Goal: Information Seeking & Learning: Learn about a topic

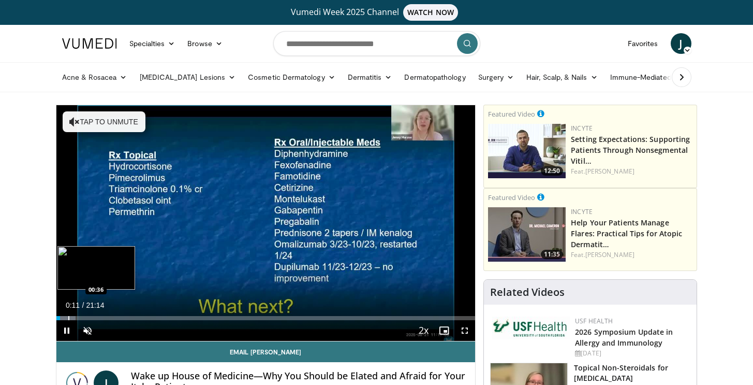
click at [68, 318] on div "Progress Bar" at bounding box center [66, 318] width 20 height 4
click at [78, 318] on div "Progress Bar" at bounding box center [74, 318] width 30 height 4
click at [95, 317] on div "Progress Bar" at bounding box center [84, 318] width 30 height 4
click at [111, 317] on div "Progress Bar" at bounding box center [111, 318] width 1 height 4
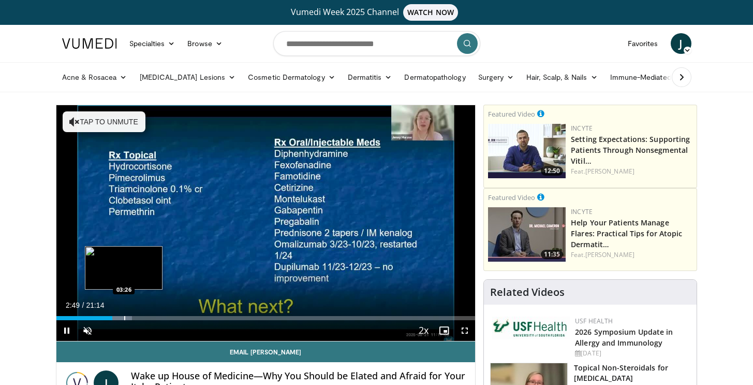
click at [124, 317] on div "Progress Bar" at bounding box center [124, 318] width 1 height 4
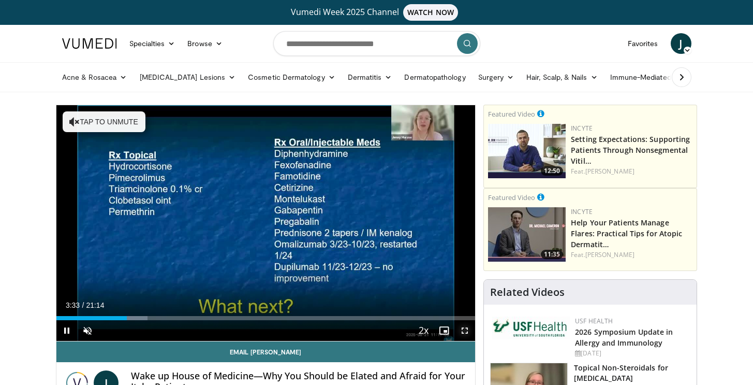
click at [471, 333] on span "Video Player" at bounding box center [465, 330] width 21 height 21
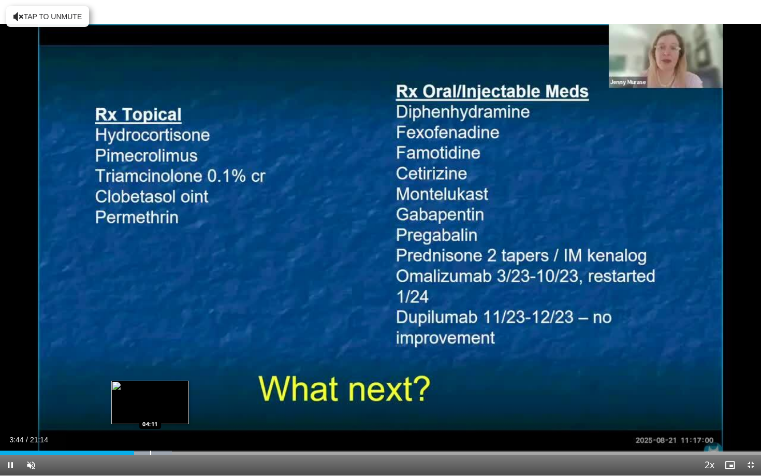
click at [150, 384] on div "Progress Bar" at bounding box center [142, 452] width 57 height 4
click at [169, 384] on div "Progress Bar" at bounding box center [163, 452] width 55 height 4
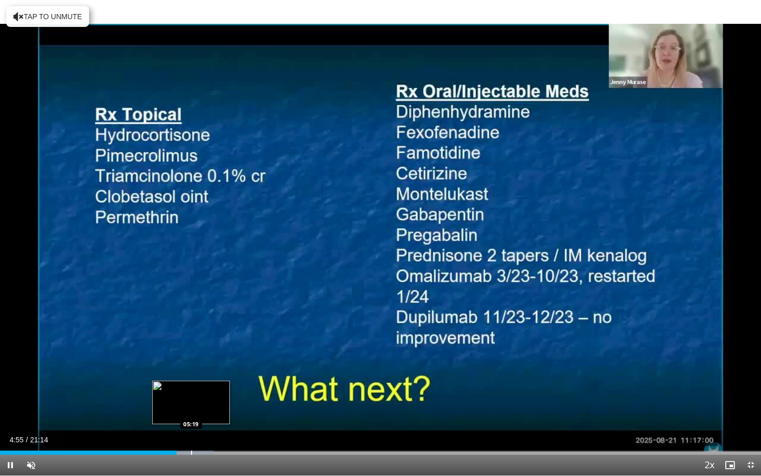
click at [191, 384] on div "Loaded : 28.02% 04:55 05:19" at bounding box center [380, 450] width 761 height 10
click at [212, 384] on div "Progress Bar" at bounding box center [202, 452] width 56 height 4
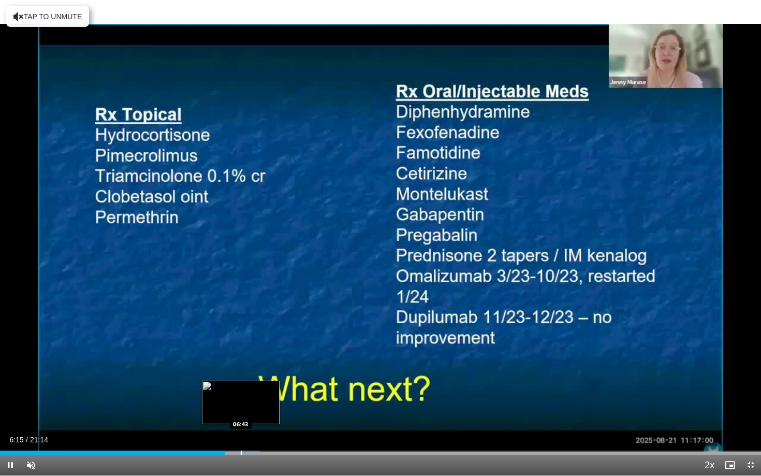
click at [241, 384] on div "Progress Bar" at bounding box center [241, 452] width 1 height 4
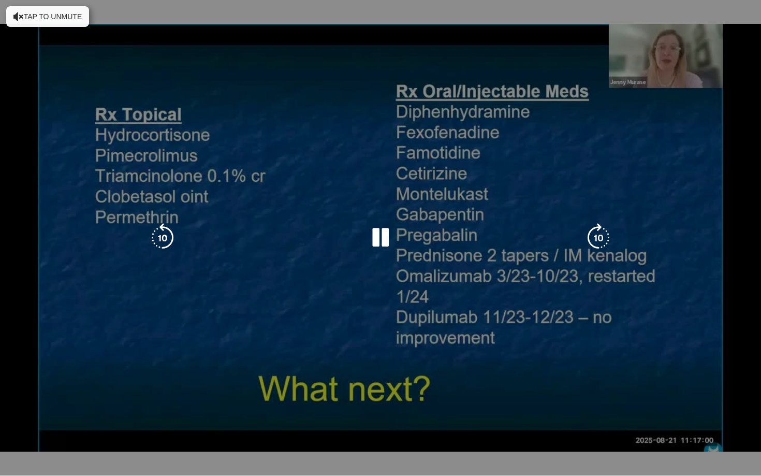
click at [261, 384] on div "Progress Bar" at bounding box center [253, 473] width 56 height 4
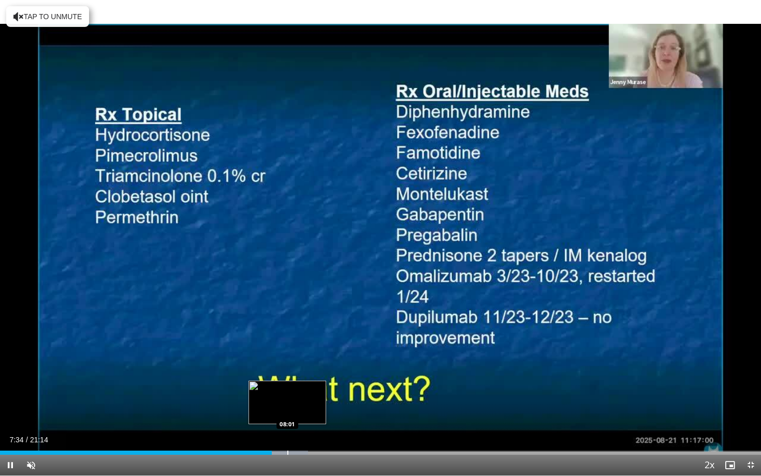
click at [287, 384] on div "Progress Bar" at bounding box center [287, 452] width 1 height 4
click at [310, 384] on div "Progress Bar" at bounding box center [304, 452] width 56 height 4
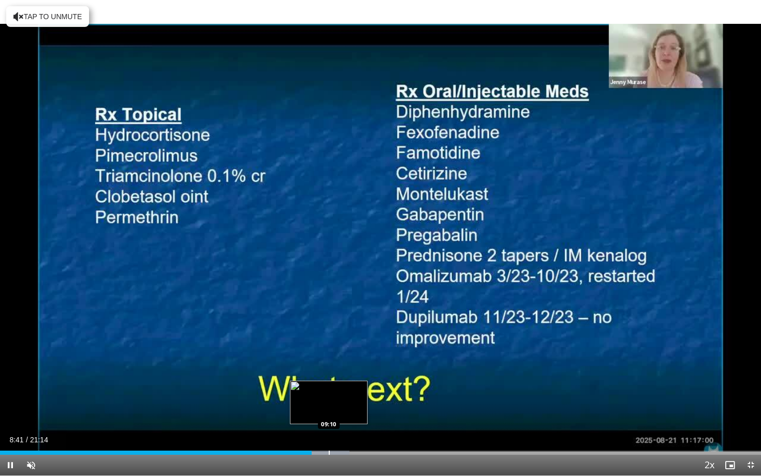
click at [329, 384] on div "Progress Bar" at bounding box center [329, 452] width 1 height 4
click at [355, 384] on div "Progress Bar" at bounding box center [348, 452] width 56 height 4
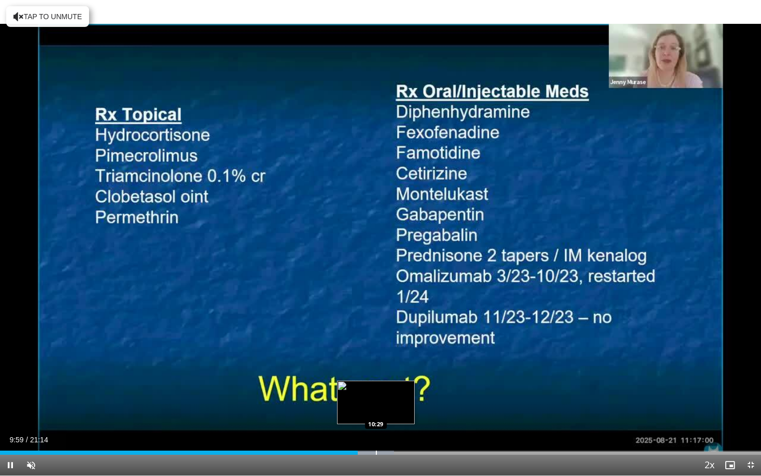
click at [376, 384] on div "Progress Bar" at bounding box center [376, 452] width 1 height 4
click at [391, 384] on div "Progress Bar" at bounding box center [386, 452] width 55 height 4
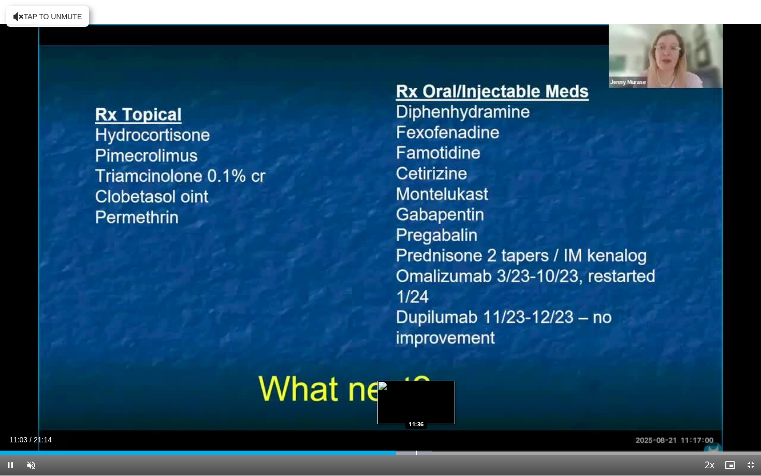
click at [416, 384] on div "Progress Bar" at bounding box center [404, 452] width 55 height 4
click at [442, 384] on div "Progress Bar" at bounding box center [442, 452] width 1 height 4
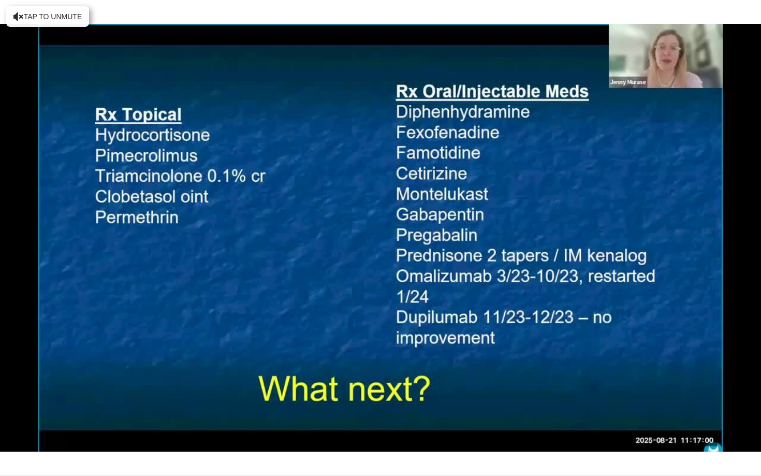
click at [465, 384] on div "10 seconds Tap to unmute" at bounding box center [380, 237] width 761 height 475
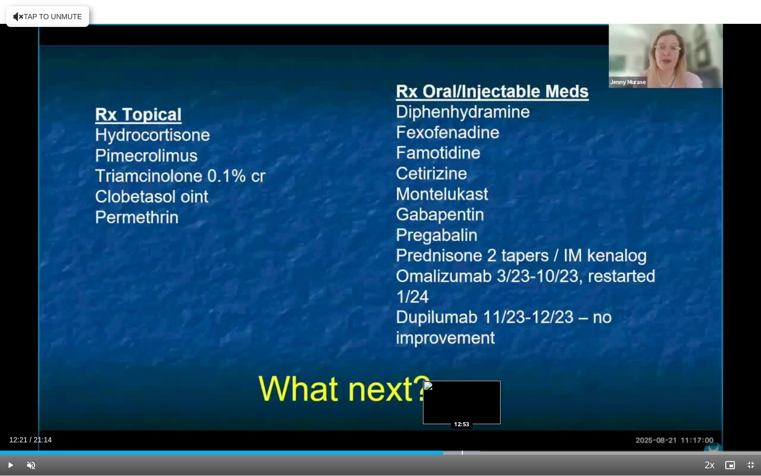
click at [462, 384] on div "Progress Bar" at bounding box center [462, 452] width 1 height 4
click at [475, 384] on div "Loaded : 65.39% 12:53 13:15" at bounding box center [380, 450] width 761 height 10
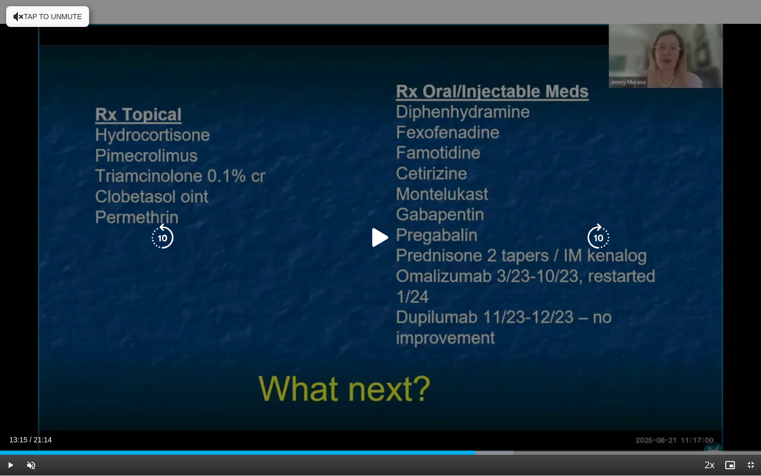
click at [455, 335] on div "10 seconds Tap to unmute" at bounding box center [380, 237] width 761 height 475
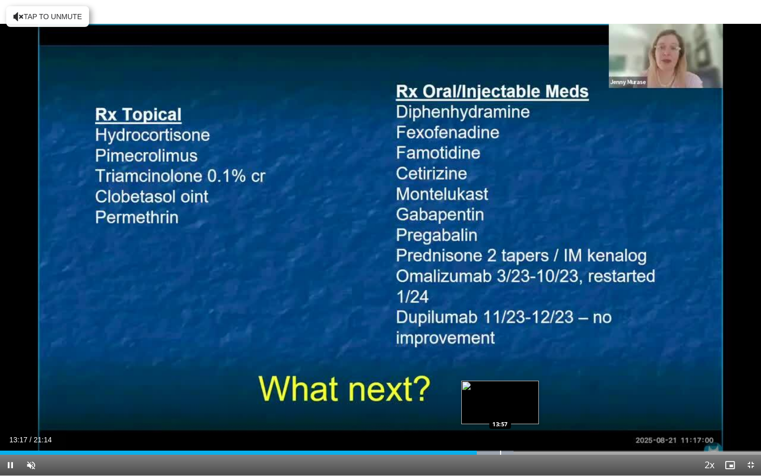
click at [501, 384] on div "Progress Bar" at bounding box center [500, 452] width 1 height 4
click at [525, 384] on div "Progress Bar" at bounding box center [525, 452] width 1 height 4
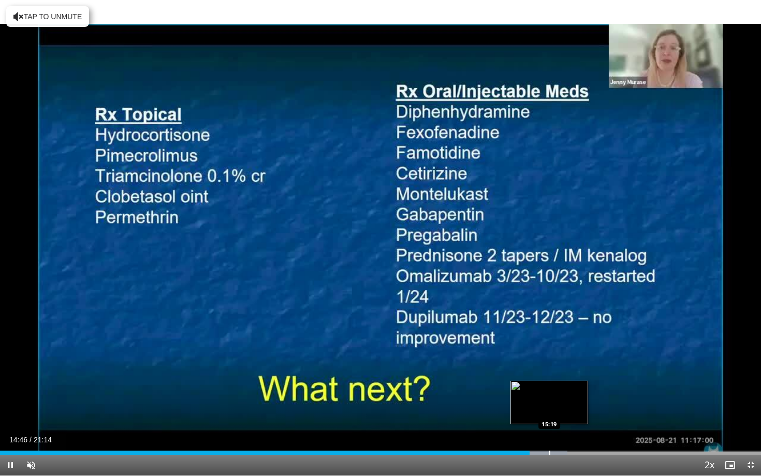
click at [549, 384] on div "Progress Bar" at bounding box center [538, 452] width 58 height 4
click at [573, 384] on div "Loaded : 77.07% 15:22 15:59" at bounding box center [380, 452] width 761 height 4
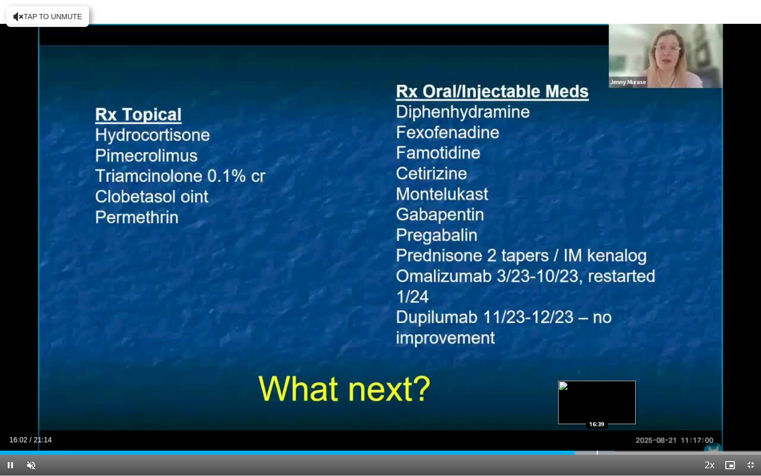
click at [597, 384] on div "Progress Bar" at bounding box center [597, 452] width 1 height 4
click at [623, 384] on div "Loaded : 83.97% 16:45 17:22" at bounding box center [380, 450] width 761 height 10
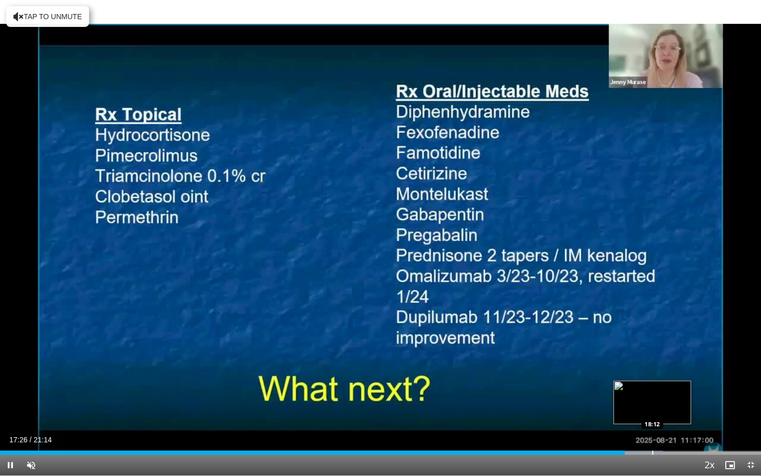
click at [652, 384] on div "Progress Bar" at bounding box center [634, 452] width 57 height 4
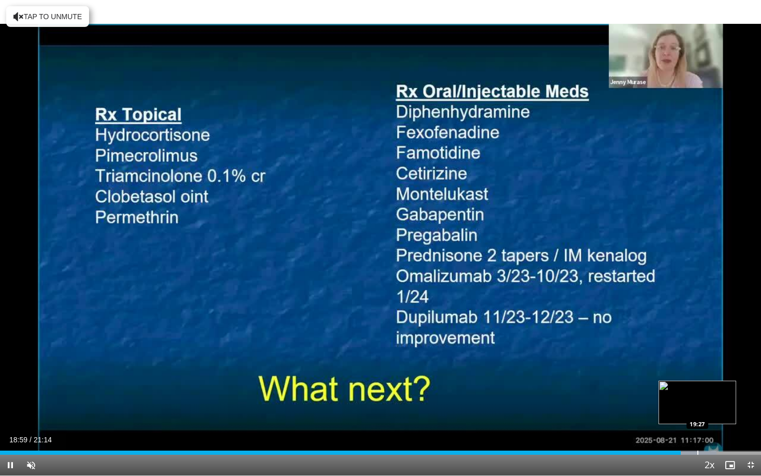
click at [697, 384] on div "Progress Bar" at bounding box center [697, 452] width 1 height 4
click at [722, 384] on div "Progress Bar" at bounding box center [711, 452] width 58 height 4
click at [746, 384] on div "Progress Bar" at bounding box center [733, 452] width 55 height 4
click at [751, 384] on div "10 seconds Tap to unmute" at bounding box center [380, 237] width 761 height 475
click at [752, 384] on span "Video Player" at bounding box center [750, 465] width 21 height 21
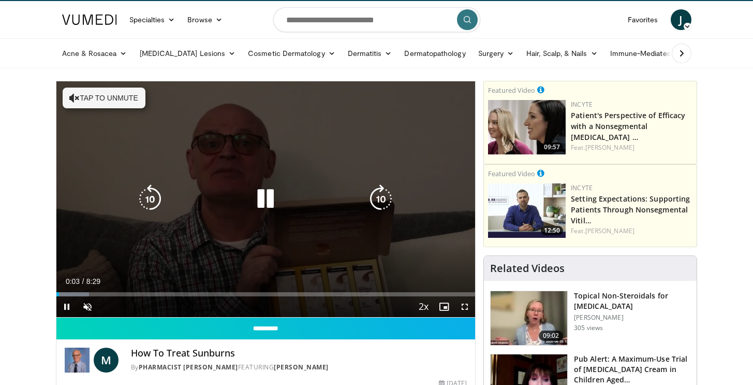
scroll to position [26, 0]
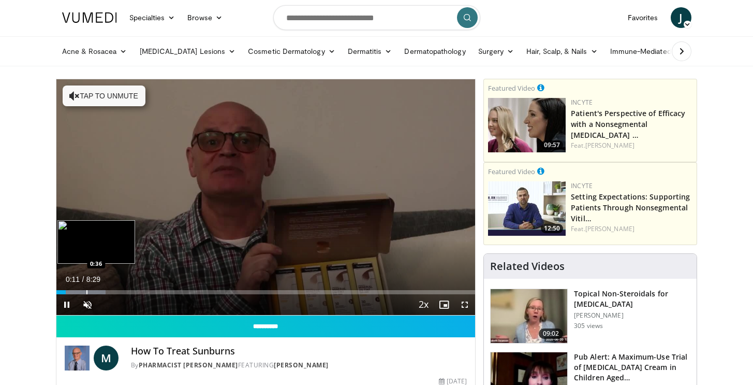
click at [86, 292] on div "Progress Bar" at bounding box center [80, 292] width 49 height 4
click at [116, 293] on div "Progress Bar" at bounding box center [106, 292] width 80 height 4
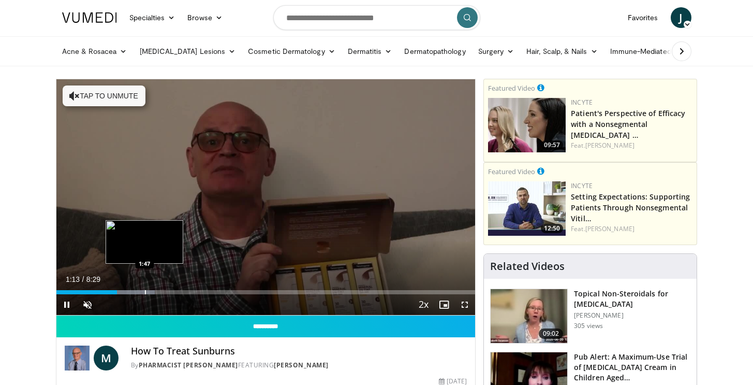
click at [145, 294] on div "Progress Bar" at bounding box center [145, 292] width 1 height 4
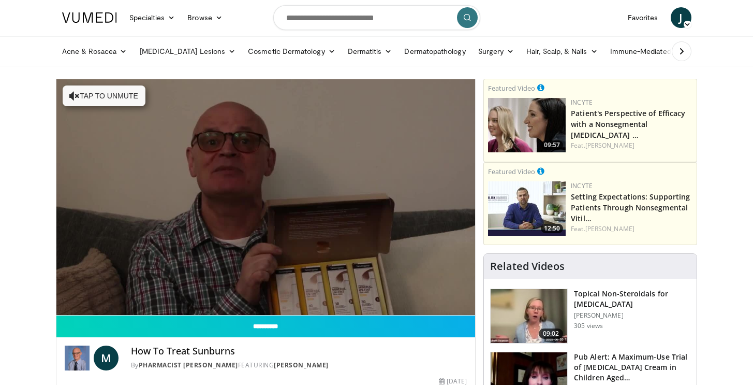
click at [186, 294] on div "10 seconds Tap to unmute" at bounding box center [265, 197] width 419 height 236
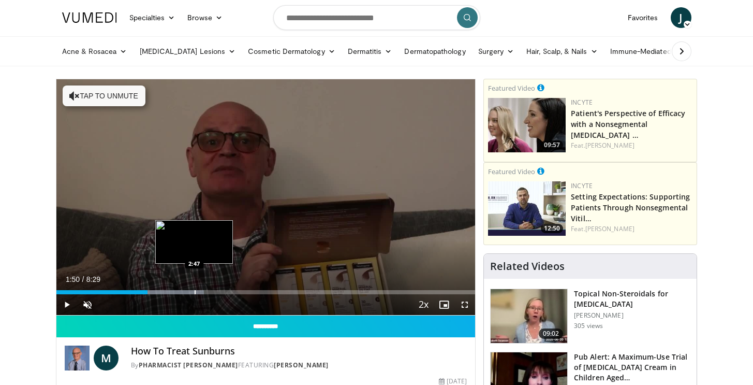
click at [195, 292] on div "Progress Bar" at bounding box center [195, 292] width 1 height 4
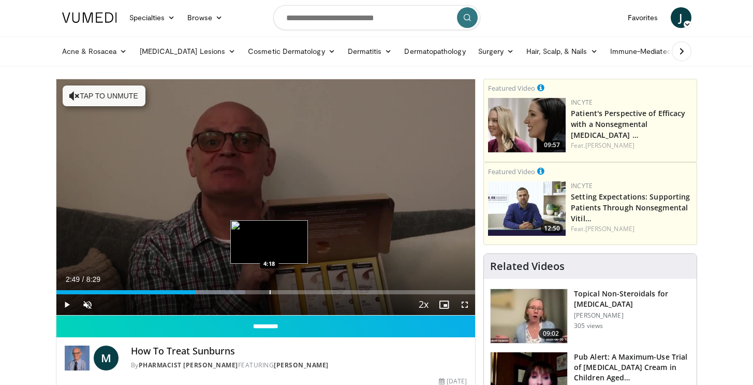
click at [269, 291] on div "Loaded : 45.09% 2:49 4:18" at bounding box center [265, 292] width 419 height 4
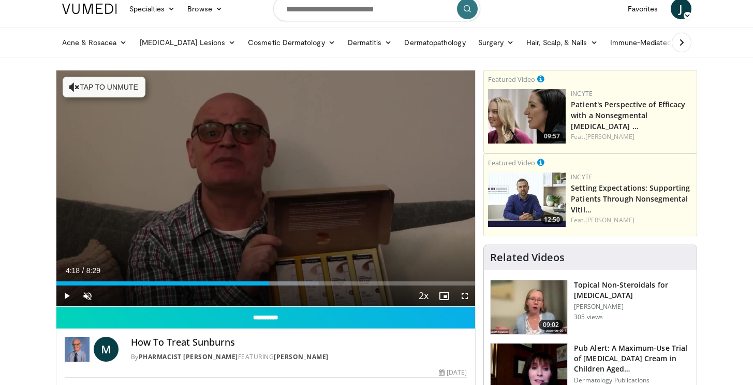
scroll to position [21, 0]
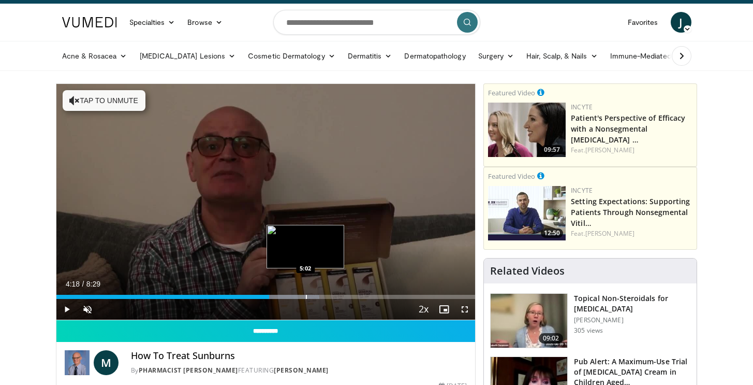
click at [305, 297] on div "Progress Bar" at bounding box center [290, 297] width 57 height 4
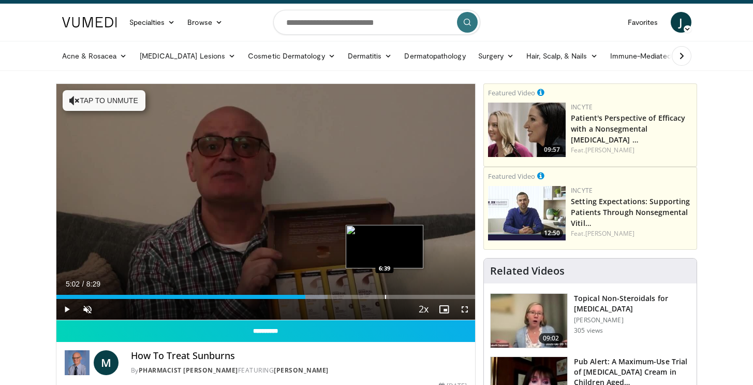
click at [385, 292] on div "Loaded : 64.82% 5:02 6:39" at bounding box center [265, 294] width 419 height 10
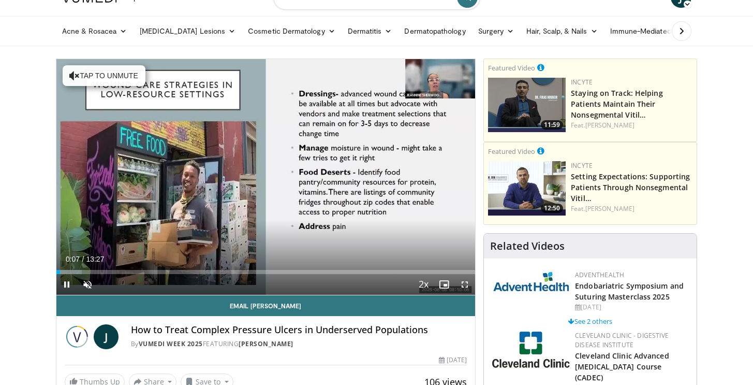
scroll to position [36, 0]
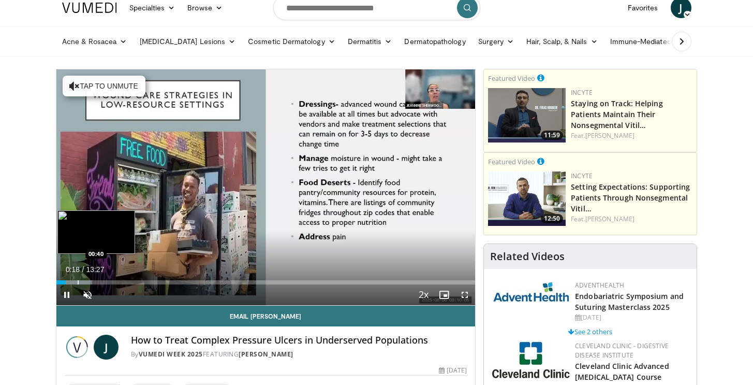
click at [78, 282] on div "Progress Bar" at bounding box center [78, 282] width 1 height 4
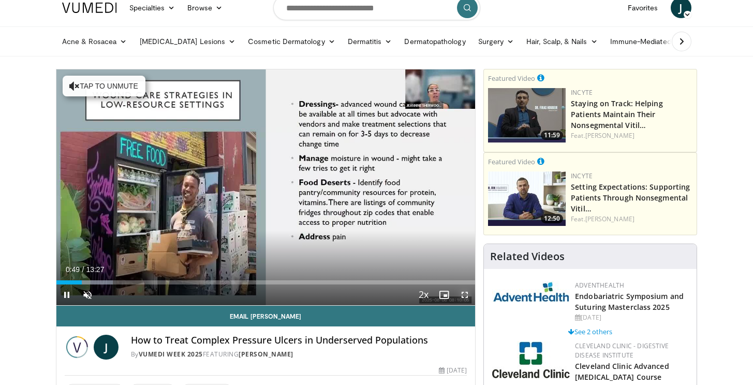
click at [466, 295] on span "Video Player" at bounding box center [465, 294] width 21 height 21
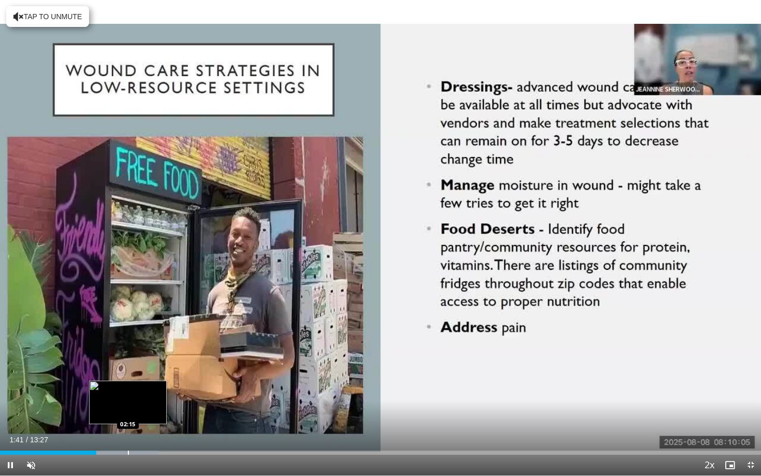
click at [128, 384] on div "Progress Bar" at bounding box center [113, 452] width 91 height 4
click at [158, 384] on div "10 seconds Tap to unmute" at bounding box center [380, 237] width 761 height 475
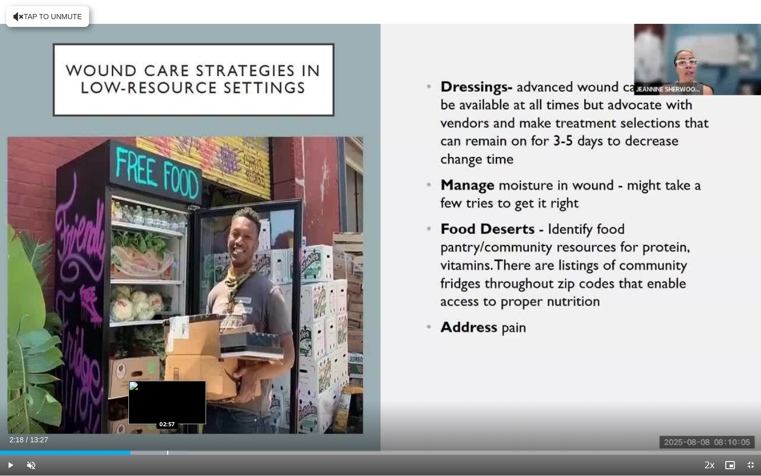
click at [167, 384] on div "Progress Bar" at bounding box center [145, 452] width 86 height 4
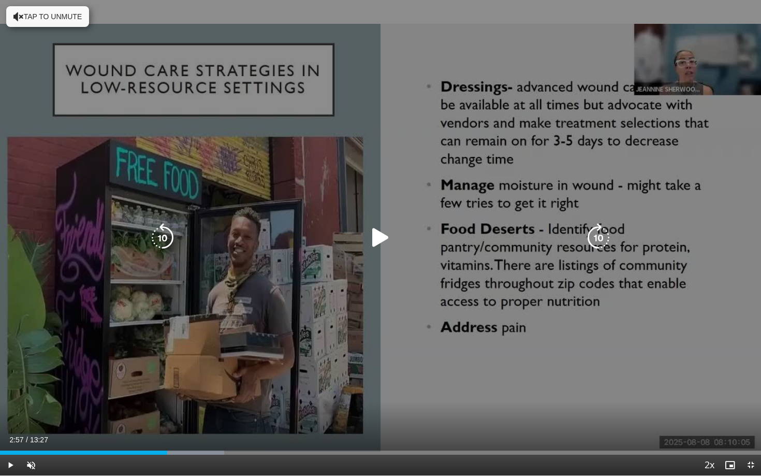
click at [272, 328] on div "10 seconds Tap to unmute" at bounding box center [380, 237] width 761 height 475
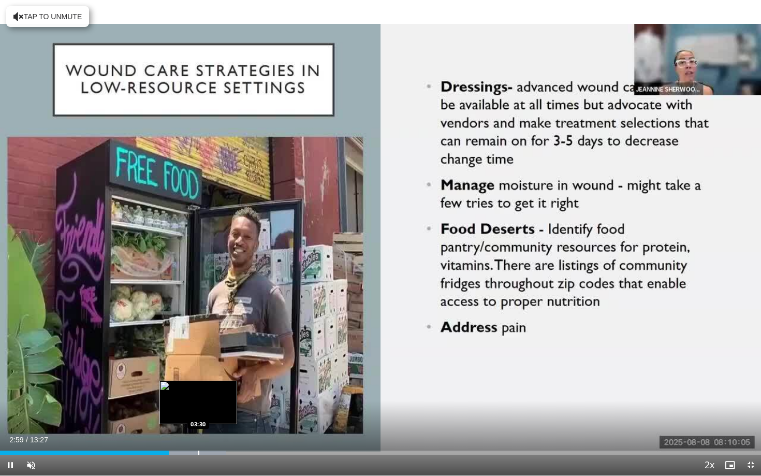
click at [198, 384] on div "Progress Bar" at bounding box center [183, 452] width 86 height 4
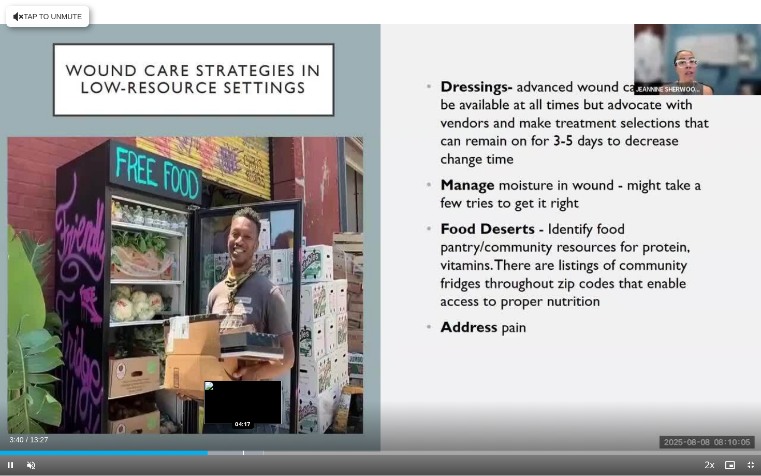
click at [243, 384] on div "Progress Bar" at bounding box center [243, 452] width 1 height 4
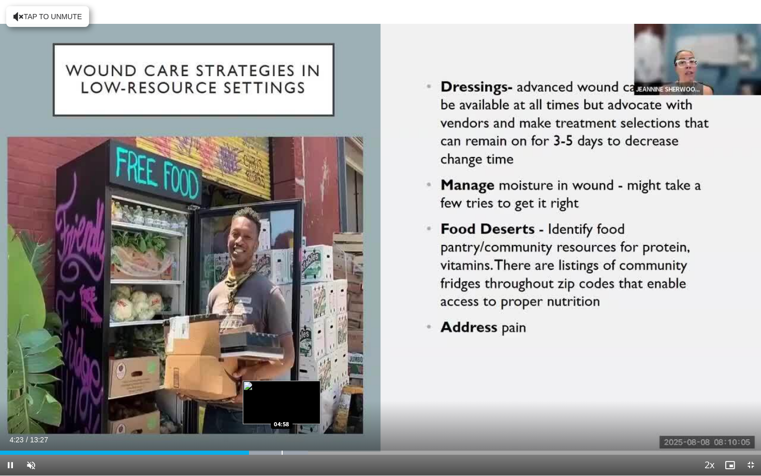
click at [282, 384] on div "Loaded : 40.51% 04:24 04:58" at bounding box center [380, 450] width 761 height 10
click at [314, 384] on div "Progress Bar" at bounding box center [314, 452] width 1 height 4
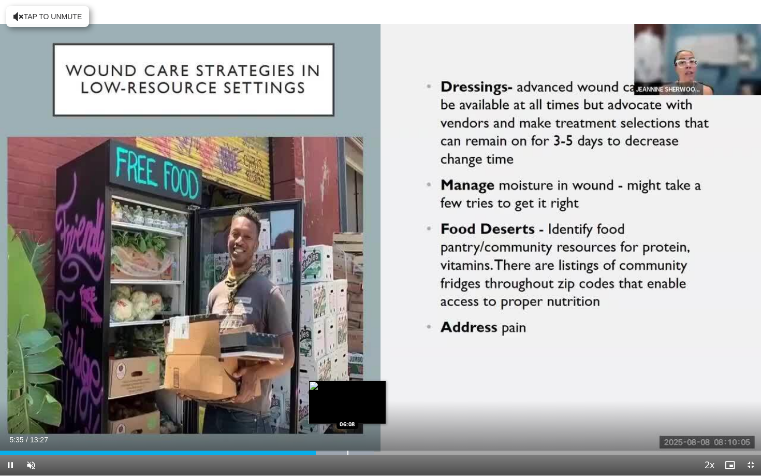
click at [347, 384] on div "Progress Bar" at bounding box center [347, 452] width 1 height 4
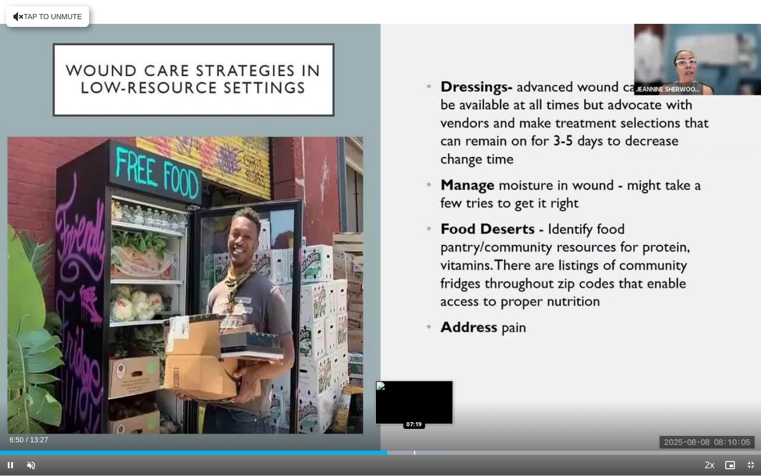
click at [414, 384] on video-js "**********" at bounding box center [380, 238] width 761 height 476
click at [432, 384] on div "Progress Bar" at bounding box center [404, 452] width 89 height 4
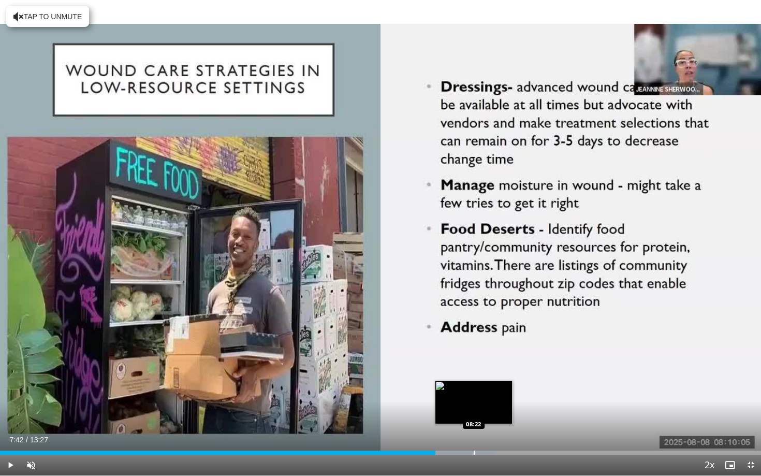
click at [474, 384] on div "Progress Bar" at bounding box center [451, 452] width 88 height 4
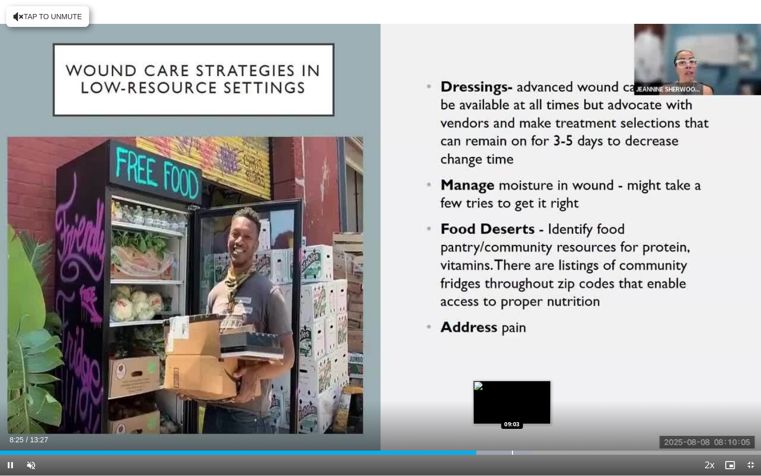
click at [512, 384] on div "Progress Bar" at bounding box center [489, 452] width 85 height 4
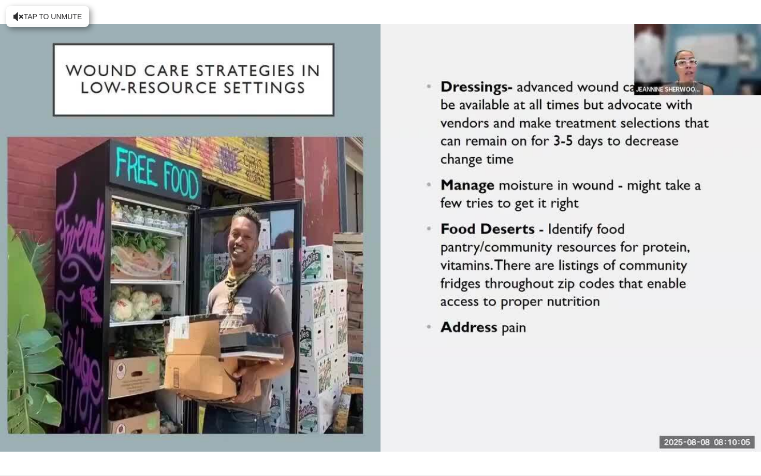
click at [559, 384] on div "10 seconds Tap to unmute" at bounding box center [380, 237] width 761 height 475
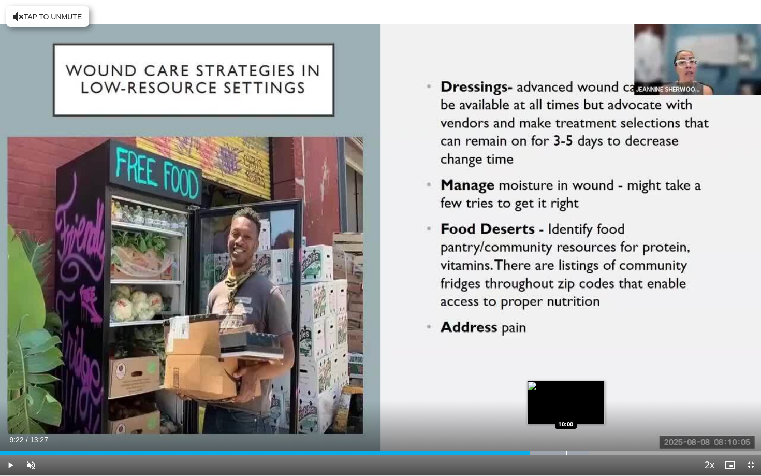
click at [566, 384] on div "Loaded : 77.34% 09:22 10:00" at bounding box center [380, 450] width 761 height 10
click at [591, 384] on div "Progress Bar" at bounding box center [591, 452] width 1 height 4
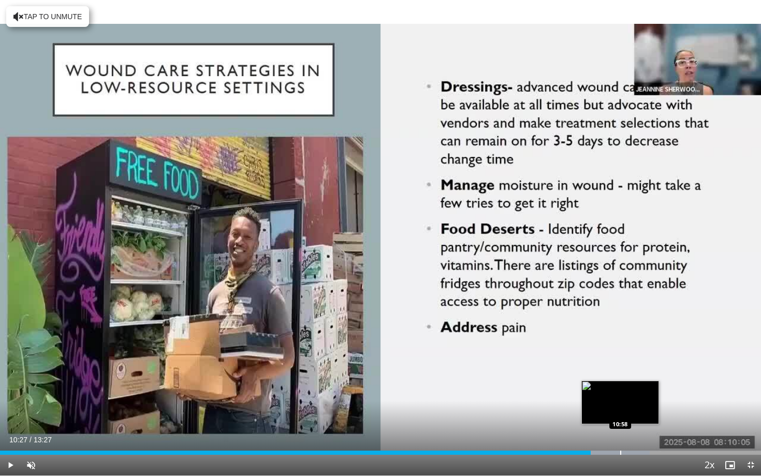
click at [620, 384] on div "Loaded : 85.40% 10:27 10:58" at bounding box center [380, 450] width 761 height 10
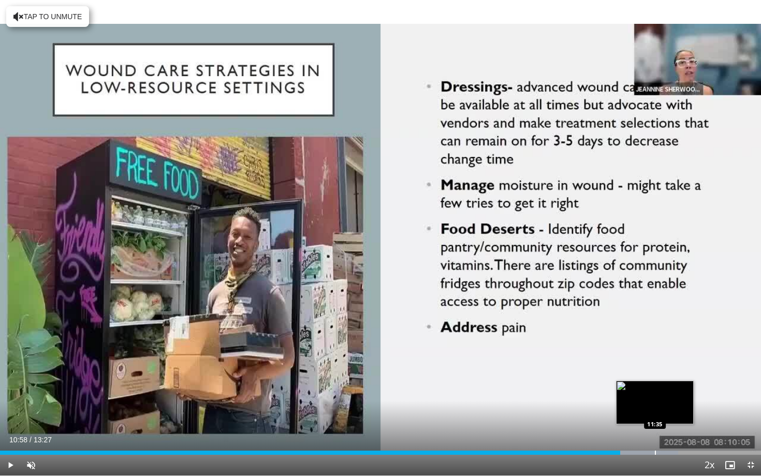
click at [655, 384] on div "Progress Bar" at bounding box center [655, 452] width 1 height 4
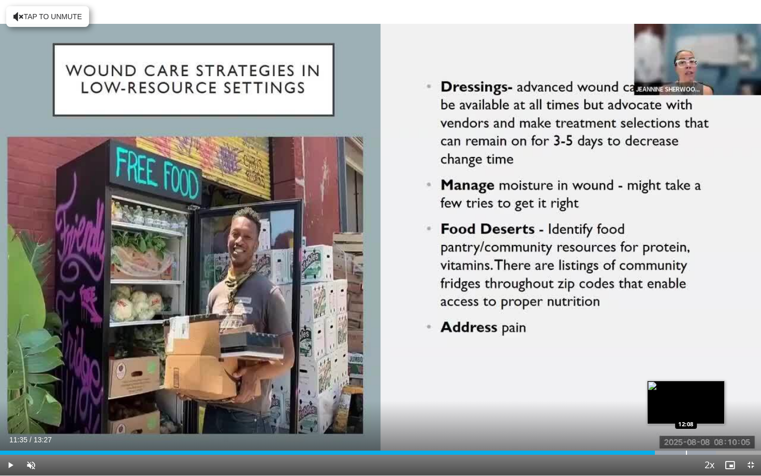
click at [686, 384] on div "Progress Bar" at bounding box center [671, 452] width 89 height 4
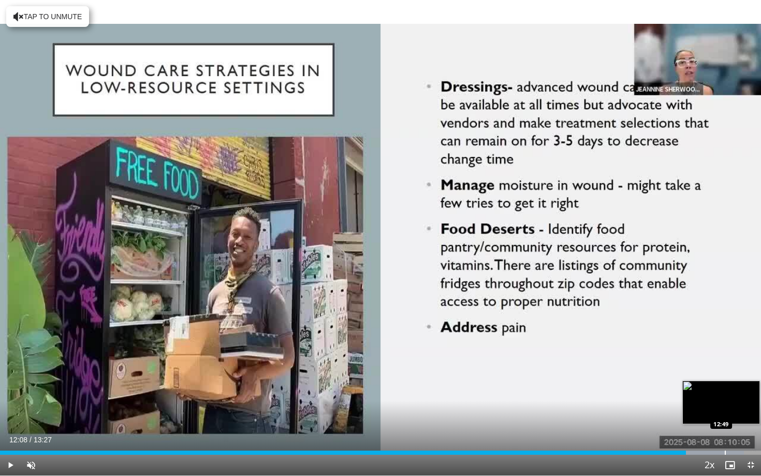
click at [724, 384] on div "Progress Bar" at bounding box center [702, 452] width 85 height 4
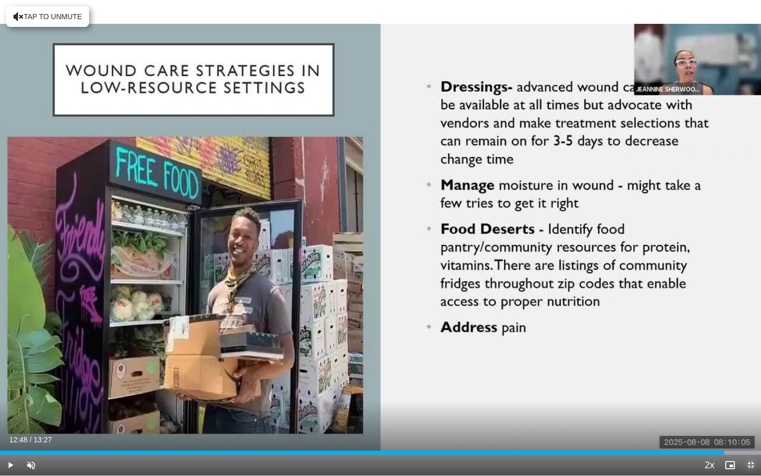
click at [747, 384] on span "Video Player" at bounding box center [750, 465] width 21 height 21
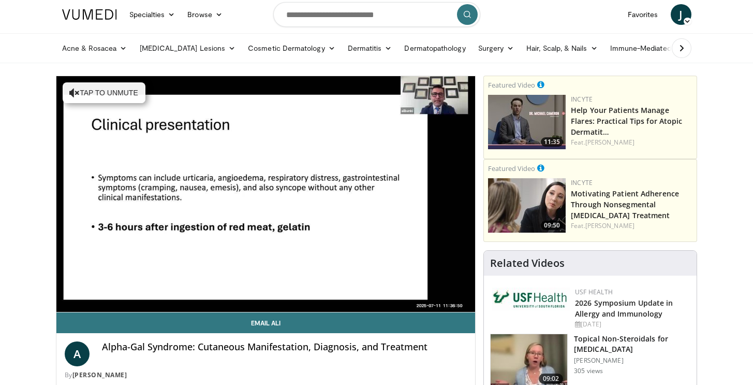
scroll to position [36, 0]
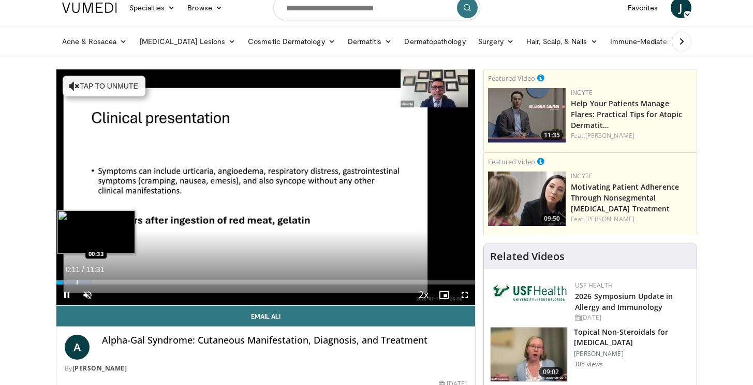
click at [76, 282] on div "Progress Bar" at bounding box center [74, 282] width 36 height 4
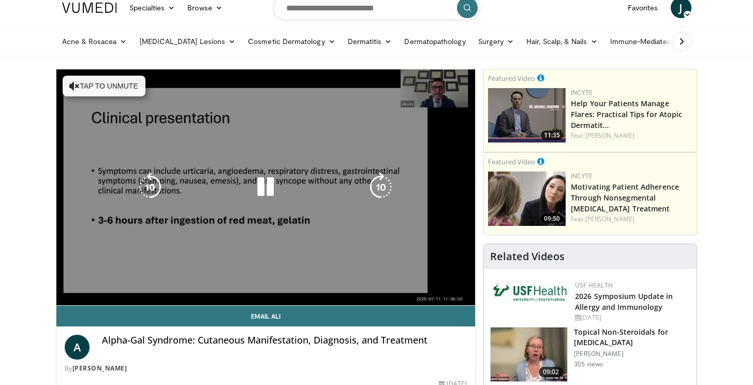
click at [65, 301] on div "00:35" at bounding box center [67, 303] width 22 height 4
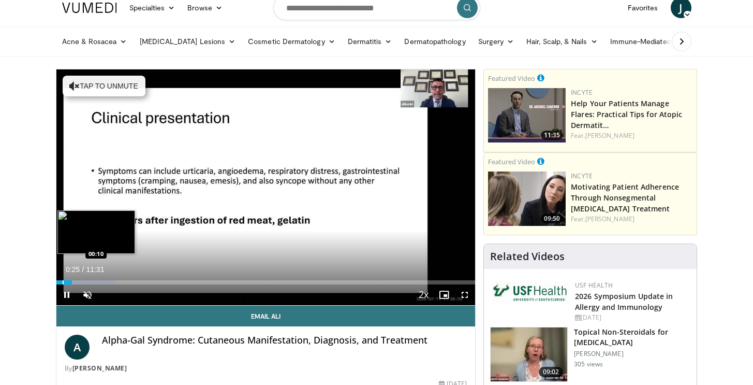
click at [62, 282] on div "00:25" at bounding box center [64, 282] width 16 height 4
click at [82, 282] on div "Progress Bar" at bounding box center [82, 282] width 1 height 4
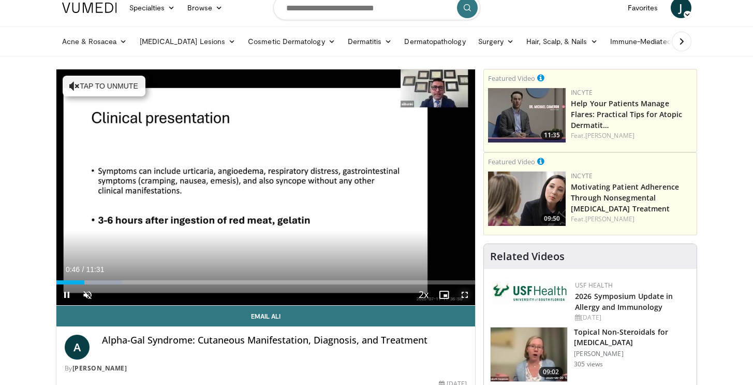
click at [463, 296] on span "Video Player" at bounding box center [465, 294] width 21 height 21
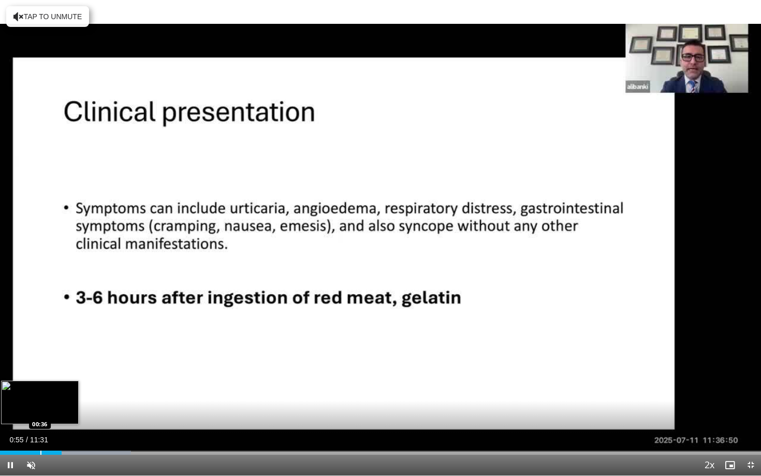
click at [40, 384] on div "Progress Bar" at bounding box center [40, 452] width 1 height 4
click at [35, 384] on div "00:47" at bounding box center [26, 452] width 52 height 4
click at [48, 384] on div "Progress Bar" at bounding box center [48, 452] width 1 height 4
click at [67, 384] on div "Progress Bar" at bounding box center [67, 452] width 1 height 4
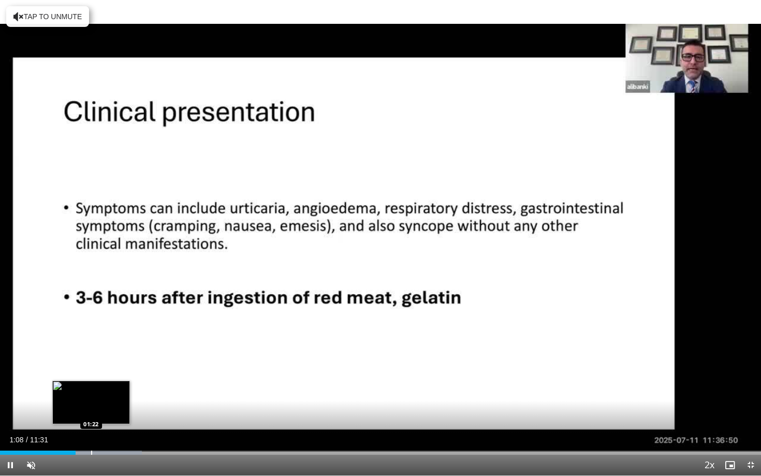
click at [91, 384] on div "Loaded : 18.65% 01:08 01:22" at bounding box center [380, 452] width 761 height 4
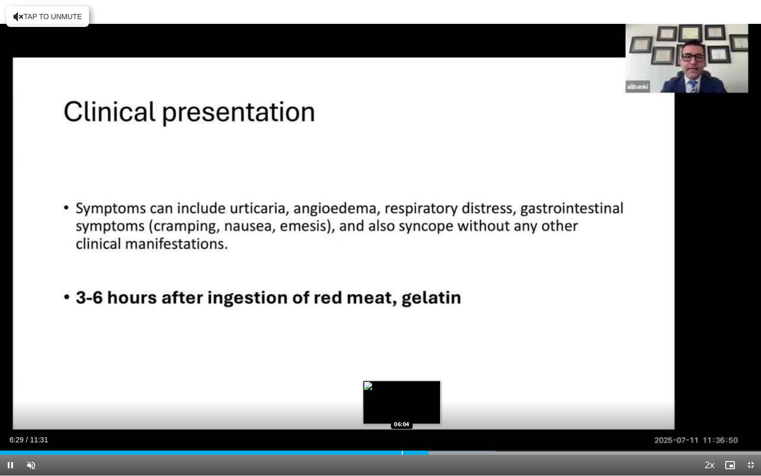
click at [402, 384] on div "Progress Bar" at bounding box center [402, 452] width 1 height 4
click at [378, 384] on div "Current Time 6:06 / Duration 11:31 Pause Skip Backward Skip Forward Unmute 0% L…" at bounding box center [380, 465] width 761 height 21
click at [382, 384] on div "Progress Bar" at bounding box center [382, 452] width 1 height 4
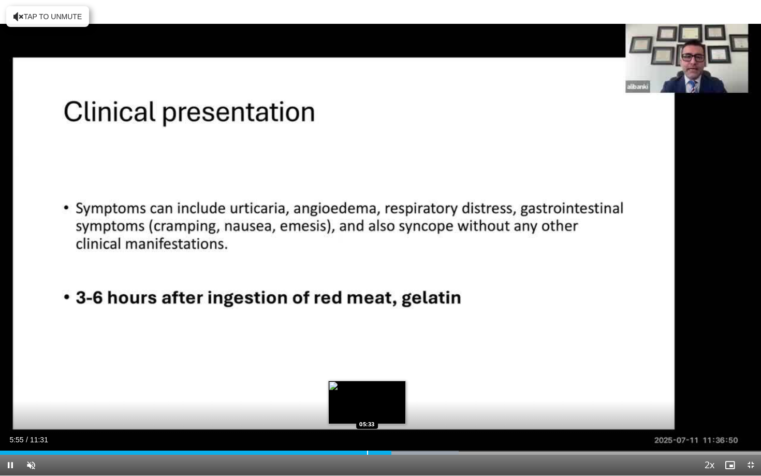
click at [367, 384] on div "Progress Bar" at bounding box center [367, 452] width 1 height 4
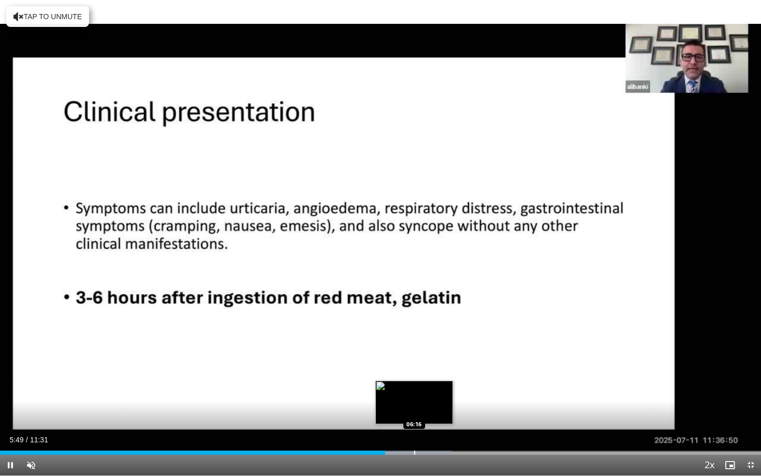
click at [414, 384] on div "Loaded : 59.33% 05:49 06:16" at bounding box center [380, 450] width 761 height 10
click at [436, 384] on div "Loaded : 63.67% 06:19 06:36" at bounding box center [380, 452] width 761 height 4
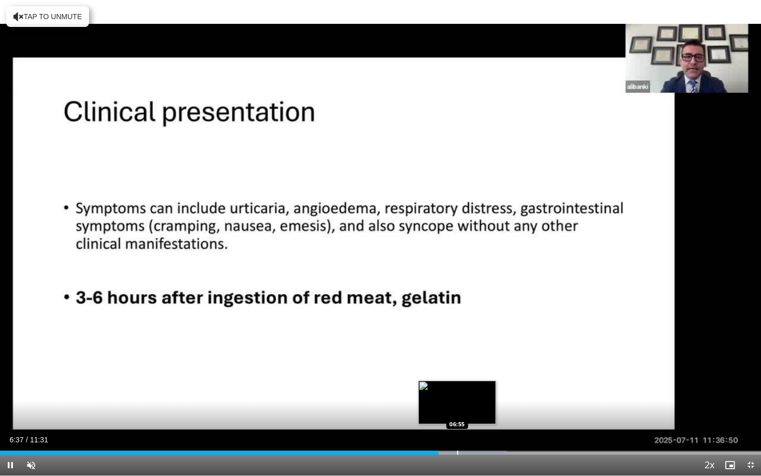
click at [457, 384] on div "Progress Bar" at bounding box center [457, 452] width 1 height 4
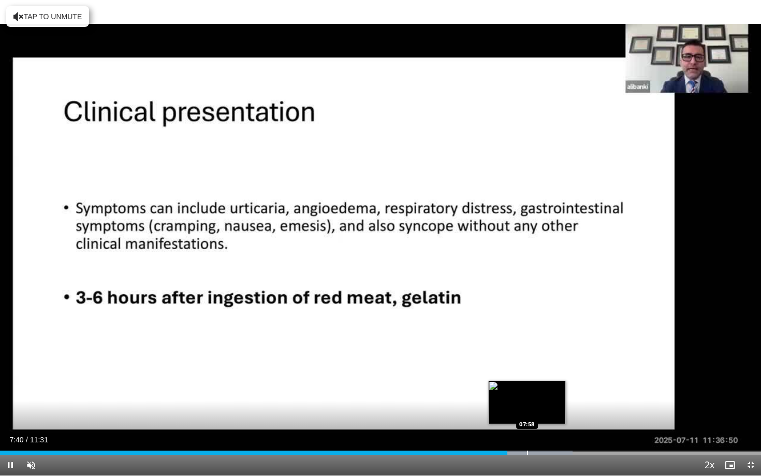
click at [527, 384] on div "Progress Bar" at bounding box center [527, 452] width 1 height 4
click at [550, 384] on div "Progress Bar" at bounding box center [550, 452] width 1 height 4
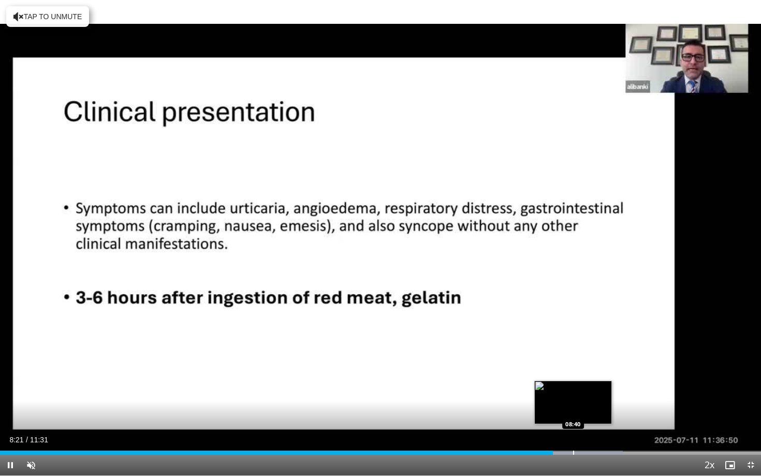
click at [573, 384] on div "Progress Bar" at bounding box center [571, 452] width 103 height 4
click at [596, 384] on div "Loaded : 84.68% 08:42 09:01" at bounding box center [380, 450] width 761 height 10
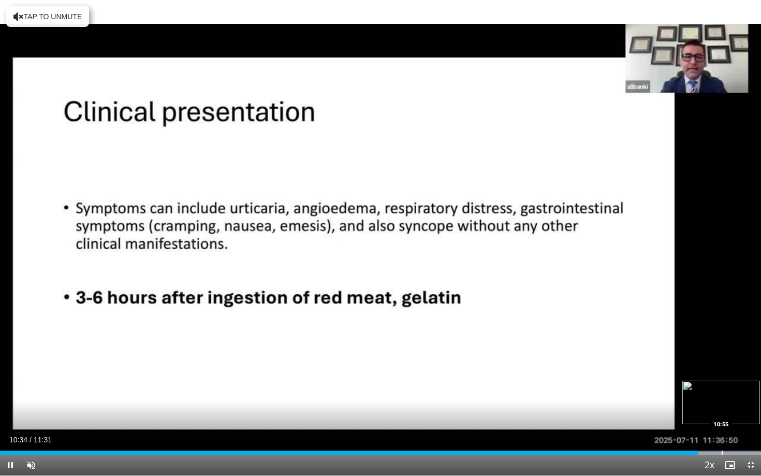
click at [722, 384] on div "Progress Bar" at bounding box center [722, 452] width 1 height 4
click at [750, 384] on span "Video Player" at bounding box center [750, 465] width 21 height 21
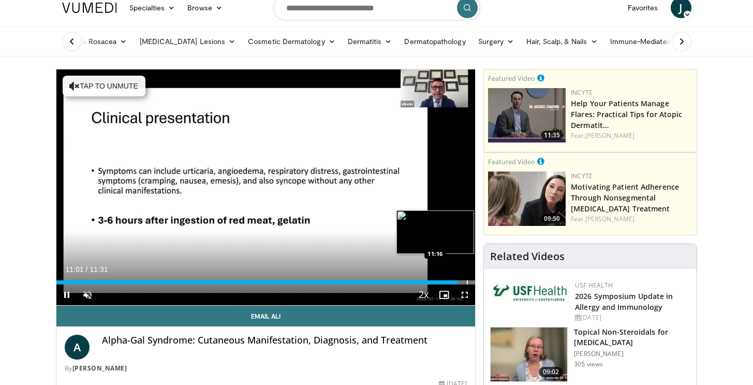
click at [467, 280] on div "Progress Bar" at bounding box center [467, 282] width 1 height 4
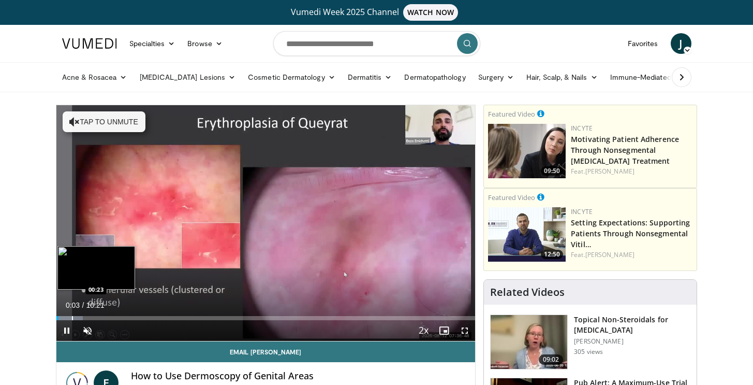
click at [71, 318] on div "Progress Bar" at bounding box center [69, 318] width 27 height 4
click at [98, 316] on div "Progress Bar" at bounding box center [89, 318] width 65 height 4
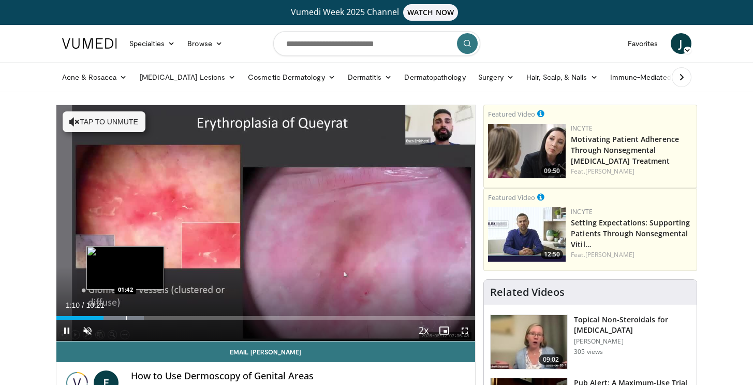
click at [126, 317] on div "Progress Bar" at bounding box center [126, 318] width 1 height 4
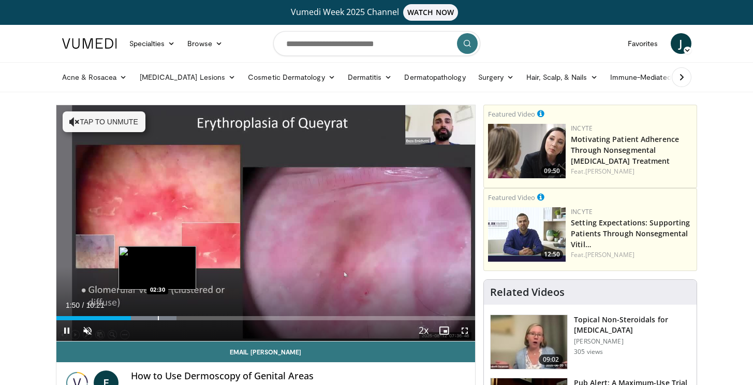
click at [157, 317] on div "Progress Bar" at bounding box center [143, 318] width 65 height 4
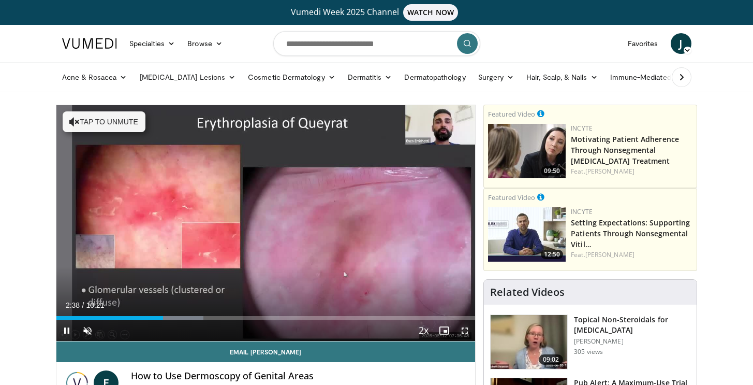
click at [466, 332] on span "Video Player" at bounding box center [465, 330] width 21 height 21
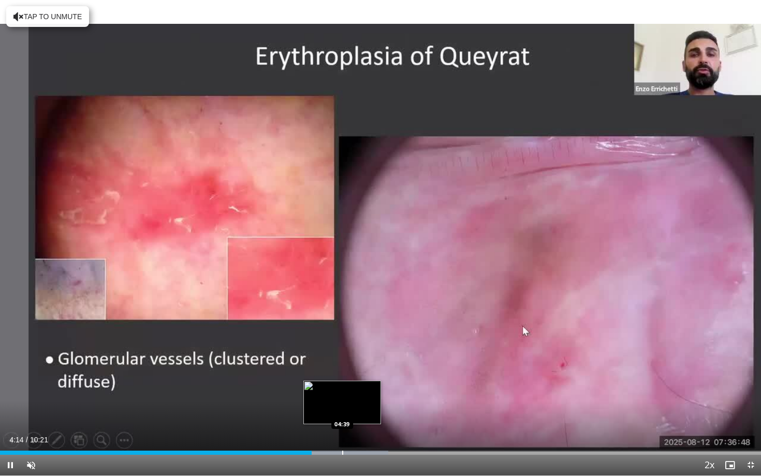
click at [342, 384] on div "Progress Bar" at bounding box center [330, 452] width 117 height 4
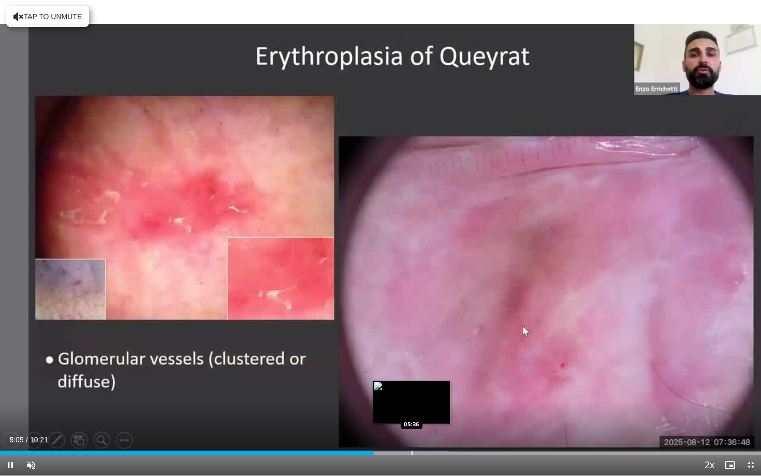
click at [412, 384] on div "Progress Bar" at bounding box center [412, 452] width 1 height 4
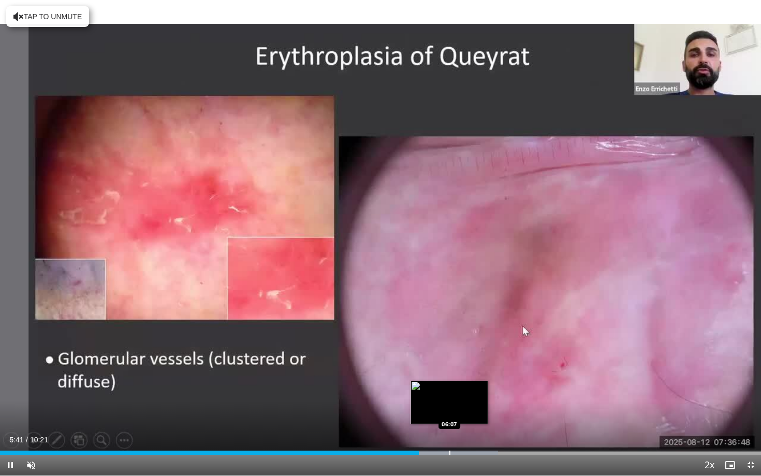
click at [450, 384] on div "Progress Bar" at bounding box center [449, 452] width 1 height 4
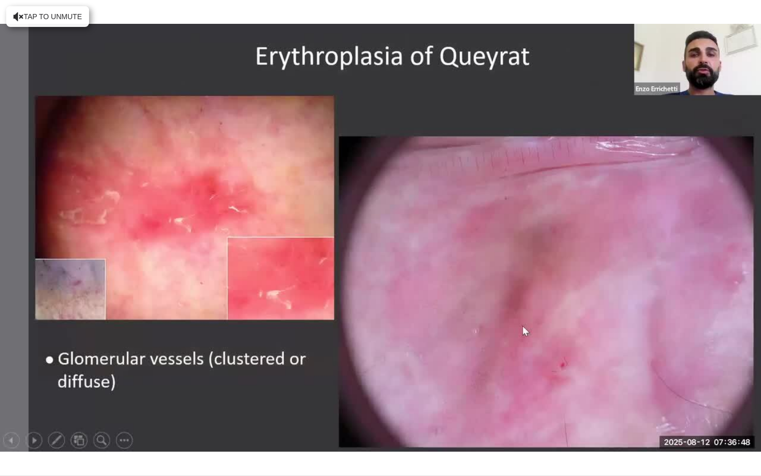
click at [496, 384] on div "10 seconds Tap to unmute" at bounding box center [380, 237] width 761 height 475
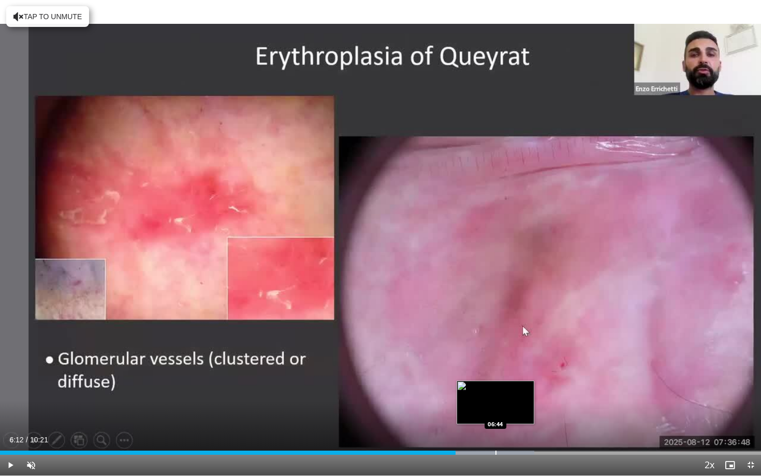
click at [495, 384] on div "Progress Bar" at bounding box center [495, 452] width 1 height 4
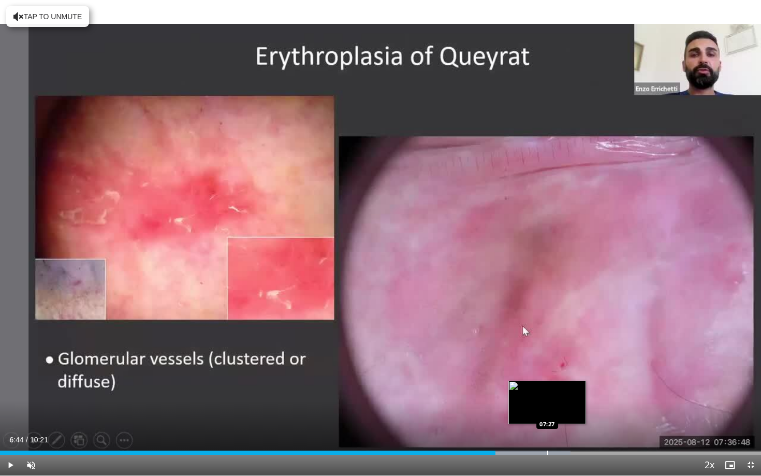
click at [547, 384] on div "Progress Bar" at bounding box center [515, 452] width 110 height 4
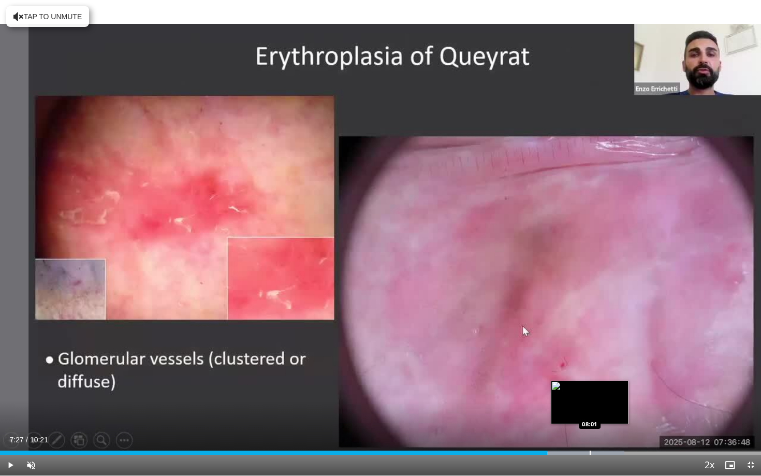
click at [590, 384] on div "Loaded : 82.03% 07:27 08:01" at bounding box center [380, 450] width 761 height 10
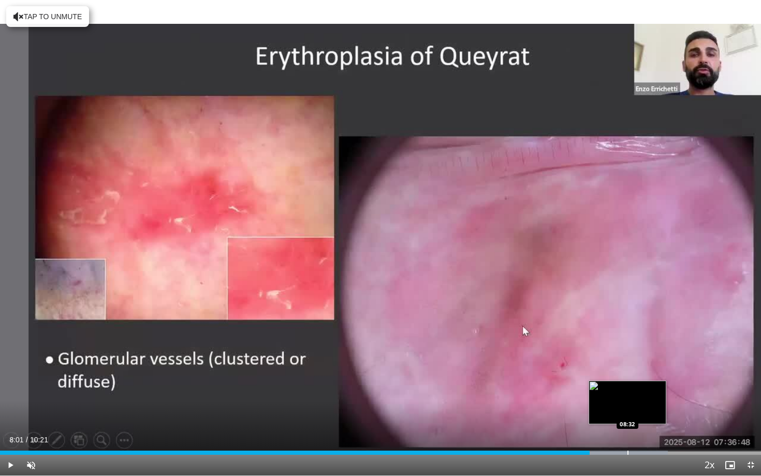
click at [627, 384] on div "Progress Bar" at bounding box center [610, 452] width 114 height 4
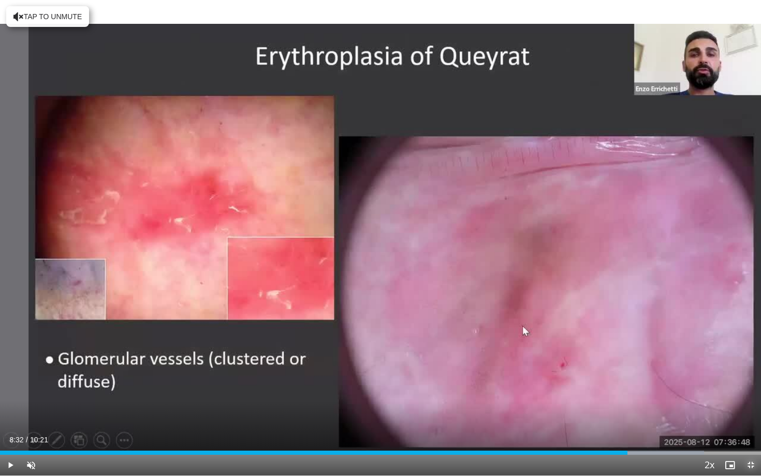
click at [751, 384] on span "Video Player" at bounding box center [750, 465] width 21 height 21
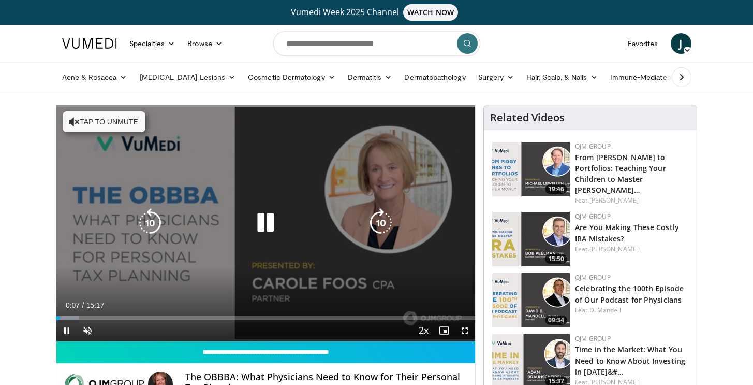
scroll to position [25, 0]
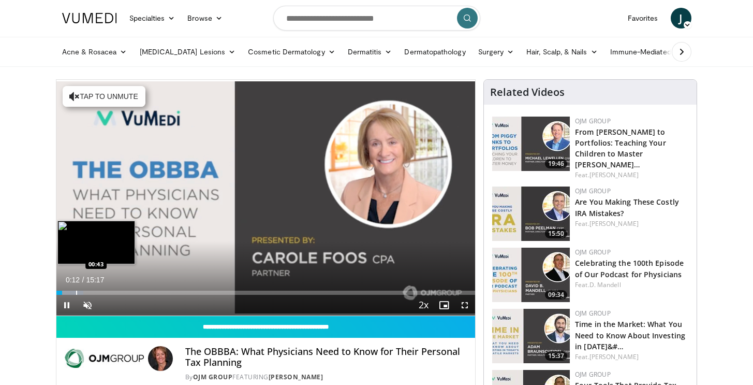
click at [76, 294] on div "Progress Bar" at bounding box center [69, 292] width 27 height 4
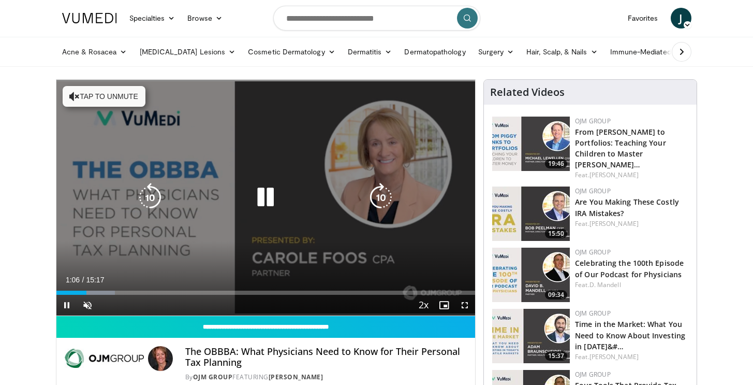
click at [104, 99] on button "Tap to unmute" at bounding box center [104, 96] width 83 height 21
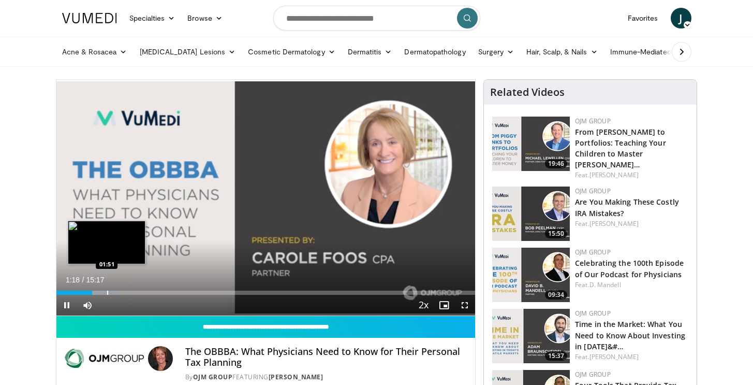
click at [107, 291] on div "Progress Bar" at bounding box center [98, 292] width 44 height 4
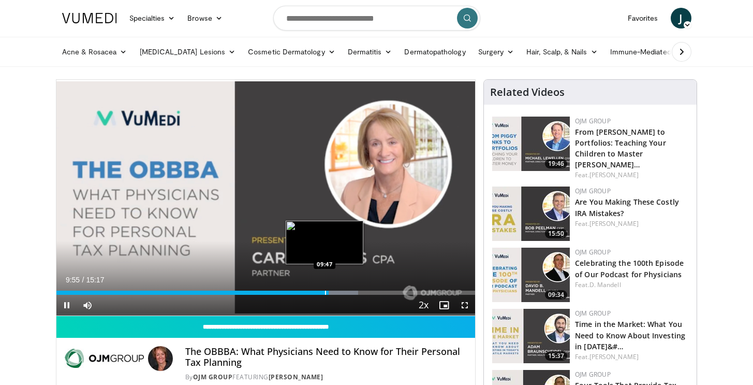
click at [325, 292] on div "09:56" at bounding box center [192, 292] width 272 height 4
click at [323, 292] on div "09:56" at bounding box center [192, 292] width 273 height 4
click at [315, 292] on div "09:49" at bounding box center [190, 292] width 269 height 4
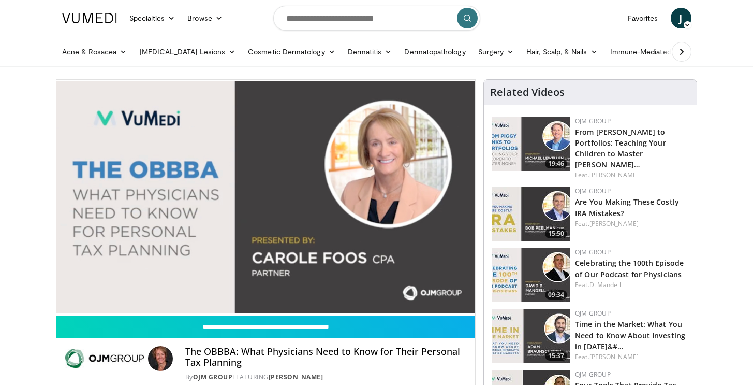
click at [307, 311] on div "09:30" at bounding box center [186, 313] width 261 height 4
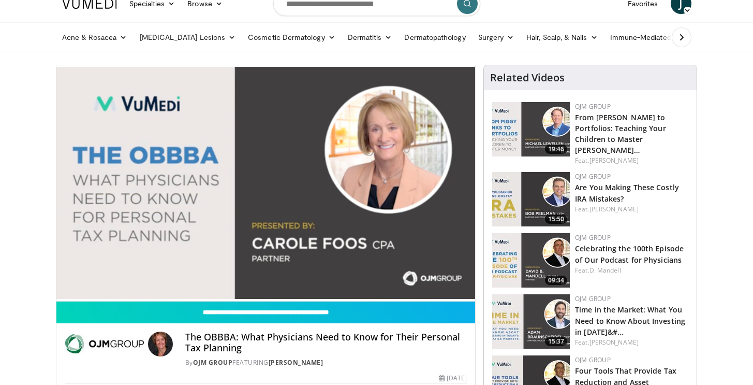
scroll to position [57, 0]
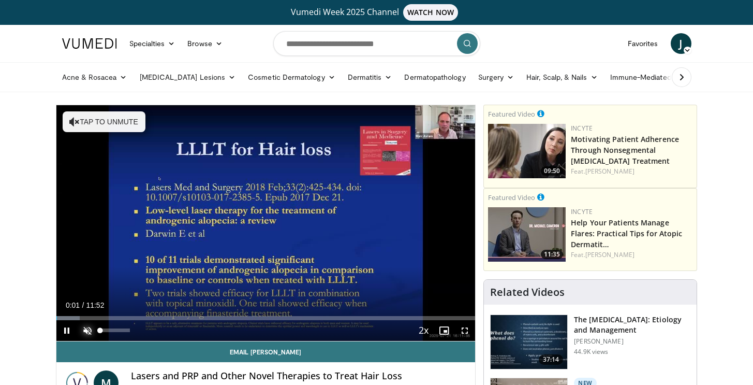
click at [88, 330] on span "Video Player" at bounding box center [87, 330] width 21 height 21
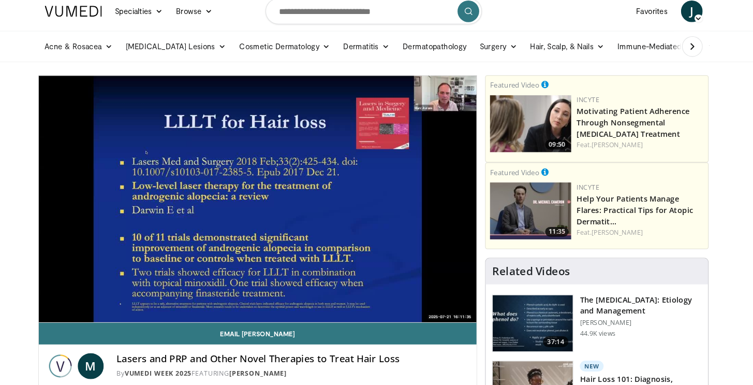
scroll to position [17, 0]
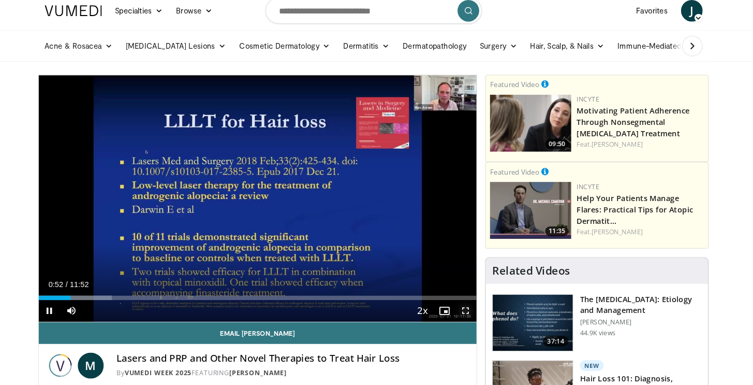
click at [465, 314] on span "Video Player" at bounding box center [465, 313] width 21 height 21
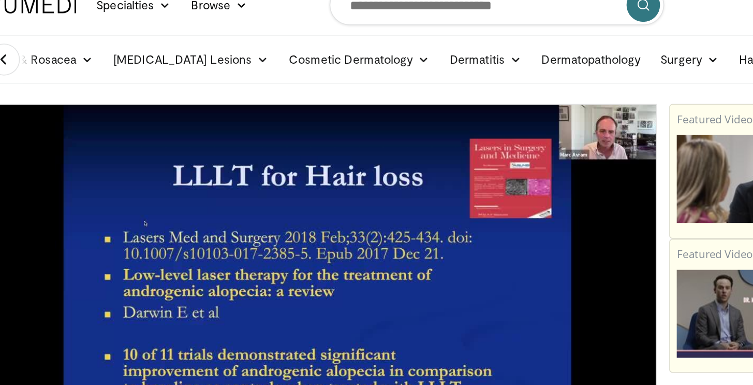
scroll to position [5, 0]
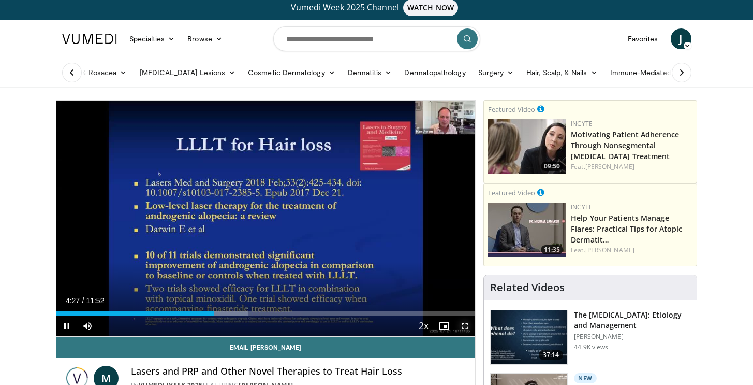
click at [466, 327] on span "Video Player" at bounding box center [465, 325] width 21 height 21
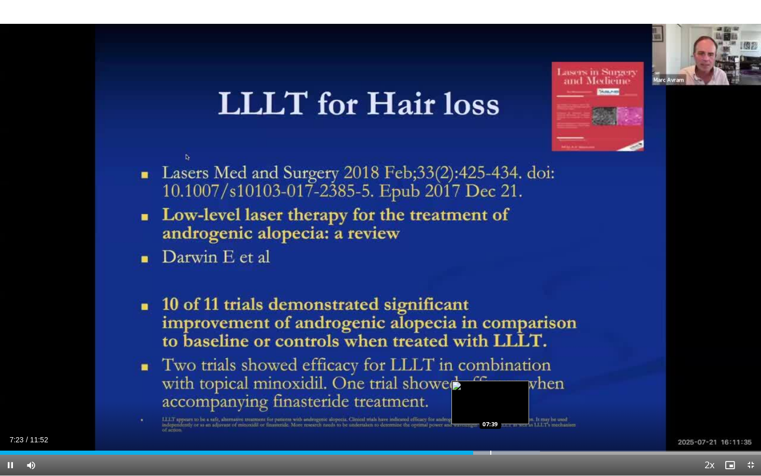
click at [490, 384] on div "Progress Bar" at bounding box center [490, 452] width 1 height 4
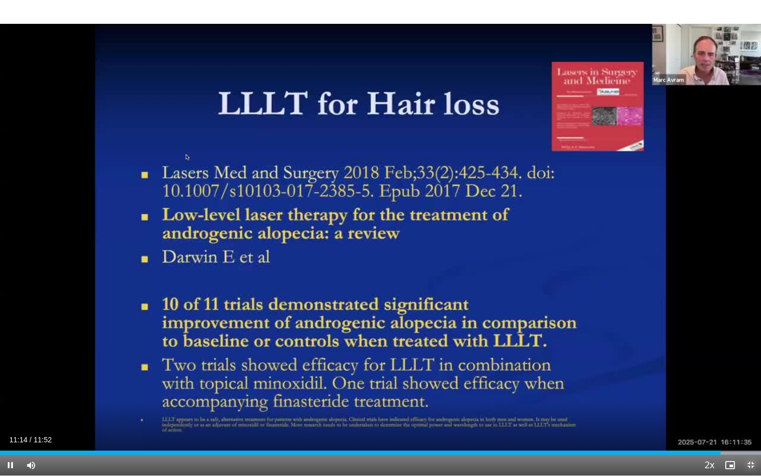
click at [747, 384] on span "Video Player" at bounding box center [750, 465] width 21 height 21
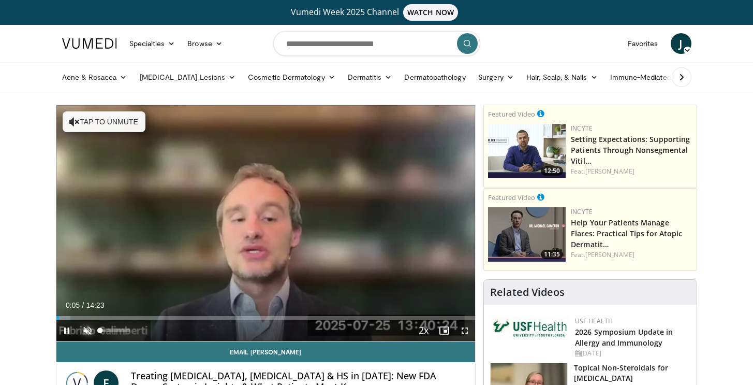
click at [84, 337] on span "Video Player" at bounding box center [87, 330] width 21 height 21
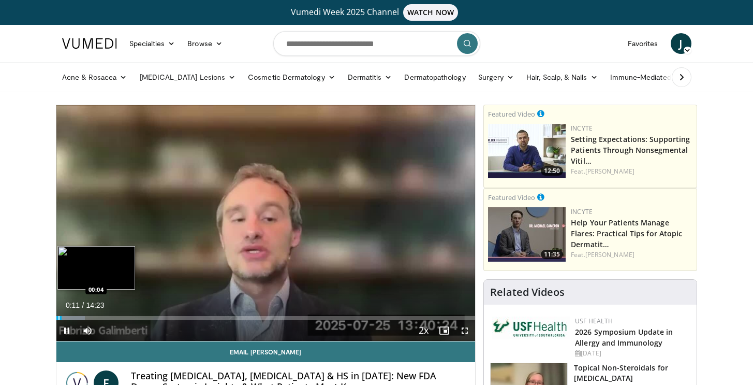
click at [58, 317] on div "00:11" at bounding box center [59, 318] width 6 height 4
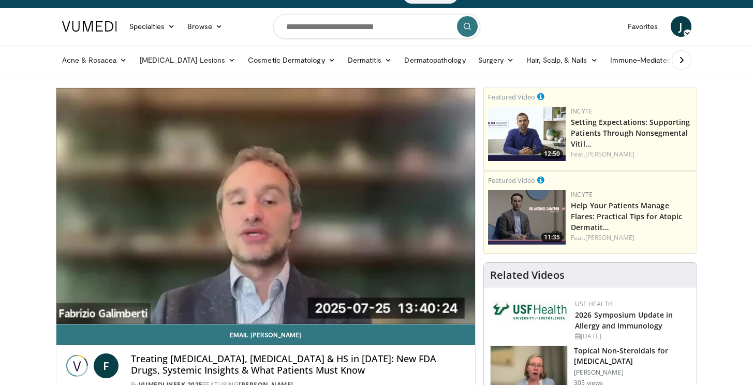
scroll to position [18, 0]
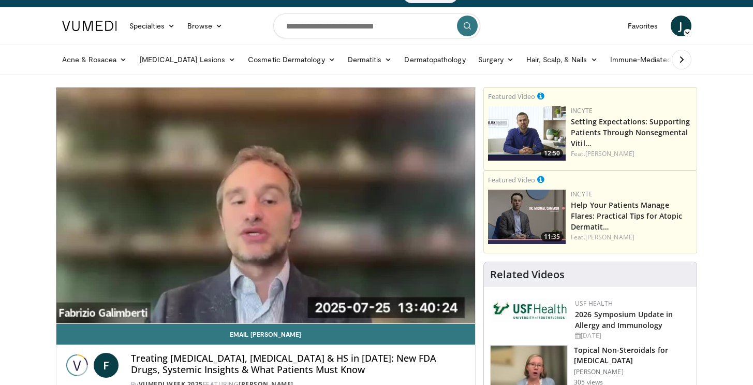
click at [160, 350] on div "F Treating Atopic Dermatitis, Psoriasis & HS in 2025: New FDA Drugs, Systemic I…" at bounding box center [265, 367] width 419 height 46
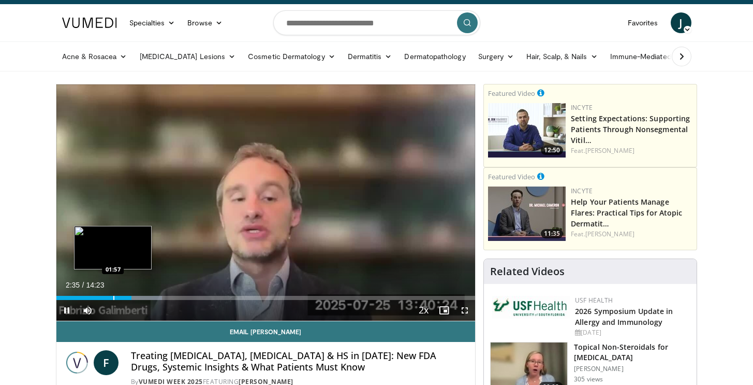
scroll to position [20, 0]
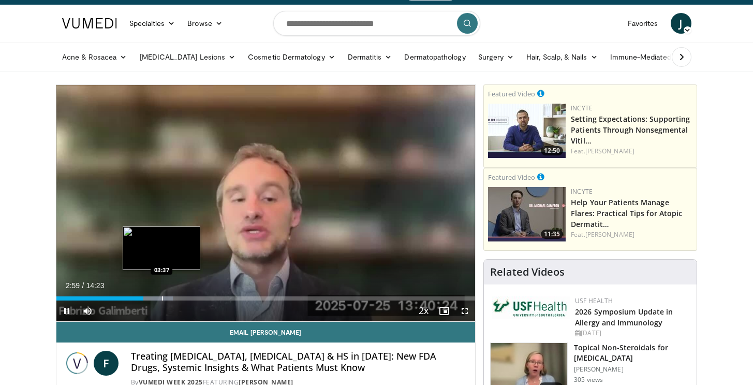
click at [162, 296] on div "Loaded : 27.80% 02:59 03:37" at bounding box center [265, 295] width 419 height 10
click at [183, 299] on div "Progress Bar" at bounding box center [173, 298] width 47 height 4
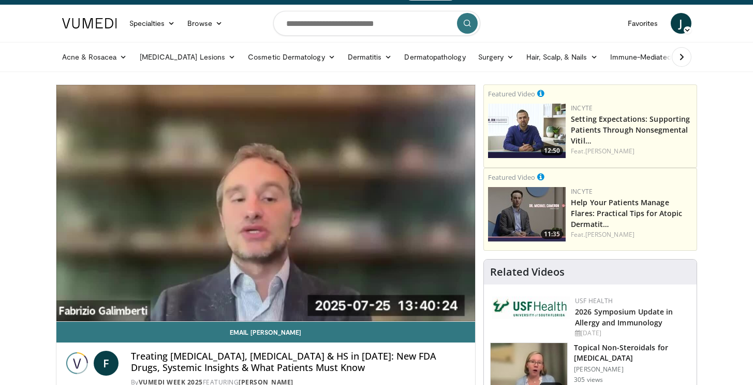
click at [204, 299] on div "10 seconds Tap to unmute" at bounding box center [265, 203] width 419 height 236
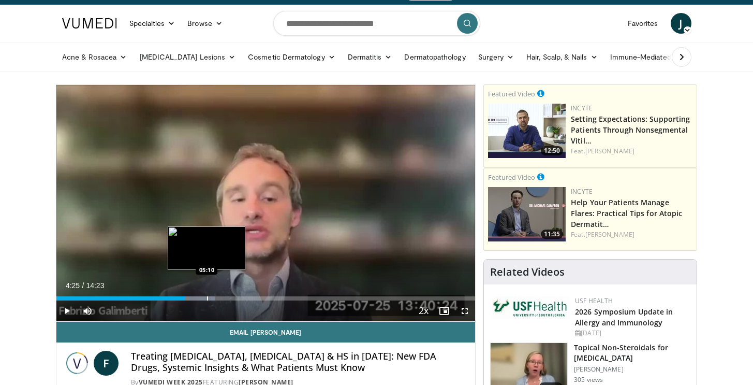
click at [207, 299] on div "Progress Bar" at bounding box center [192, 298] width 46 height 4
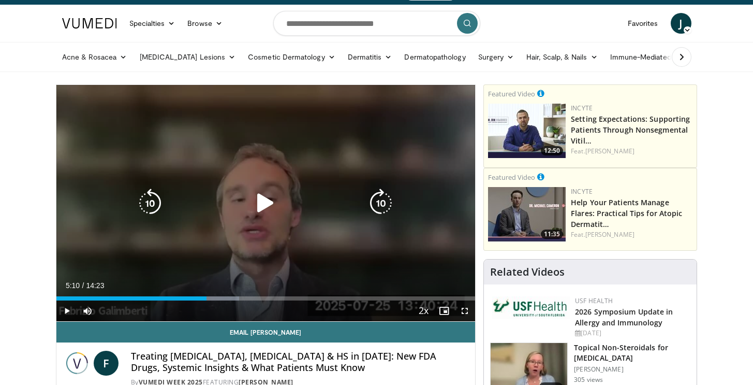
click at [281, 204] on div "Video Player" at bounding box center [266, 203] width 252 height 21
click at [267, 204] on icon "Video Player" at bounding box center [265, 202] width 29 height 29
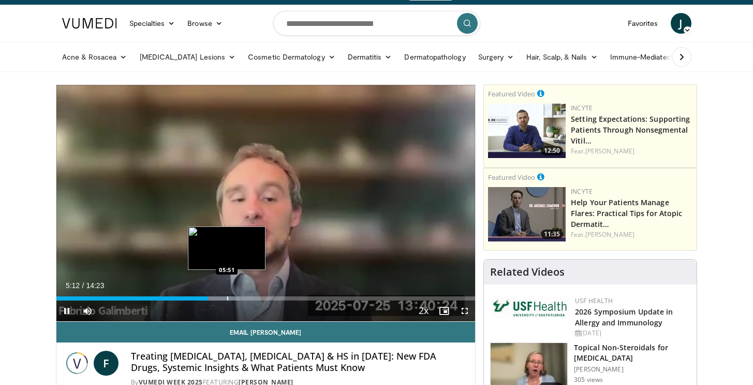
click at [227, 299] on div "Progress Bar" at bounding box center [227, 298] width 1 height 4
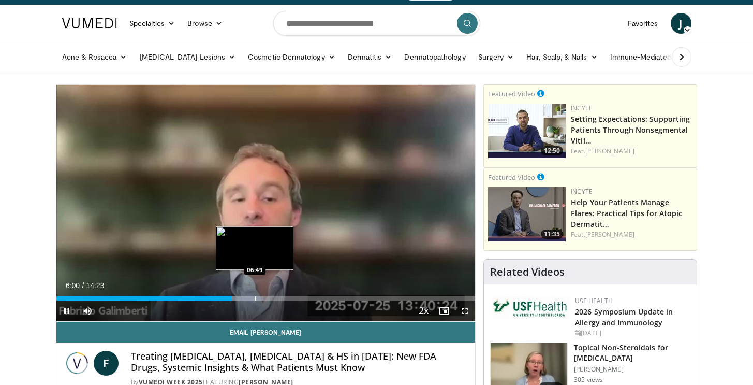
click at [255, 300] on div "Progress Bar" at bounding box center [240, 298] width 46 height 4
click at [276, 299] on div "Progress Bar" at bounding box center [276, 298] width 1 height 4
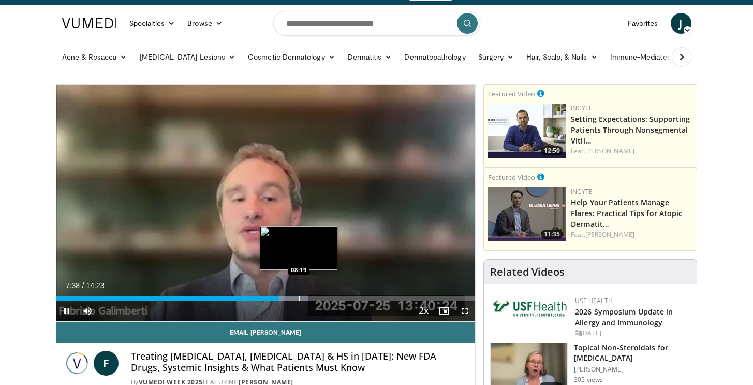
click at [299, 298] on div "Progress Bar" at bounding box center [299, 298] width 1 height 4
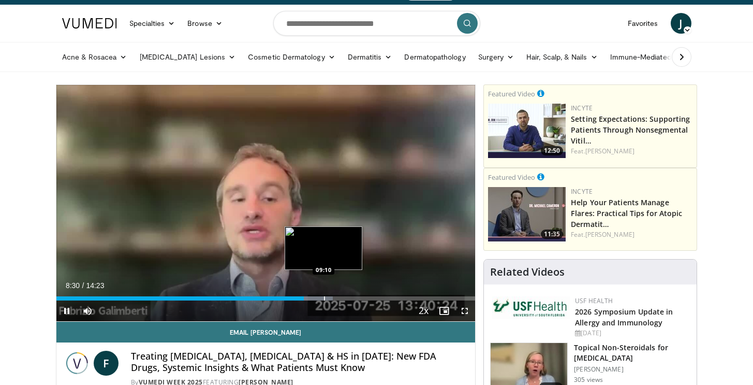
click at [324, 297] on div "Progress Bar" at bounding box center [324, 298] width 1 height 4
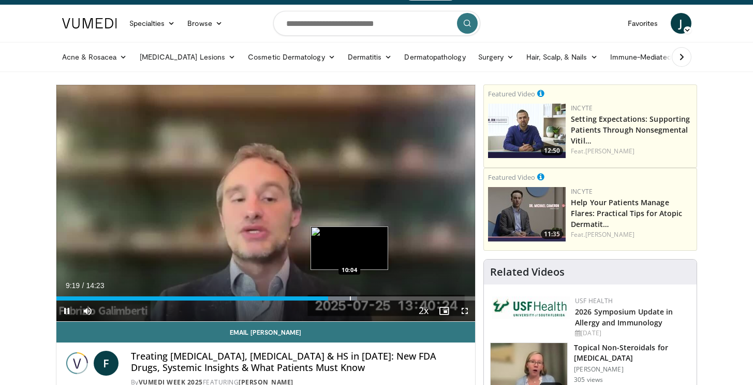
click at [349, 300] on div "Progress Bar" at bounding box center [334, 298] width 46 height 4
click at [373, 299] on div "Progress Bar" at bounding box center [373, 298] width 1 height 4
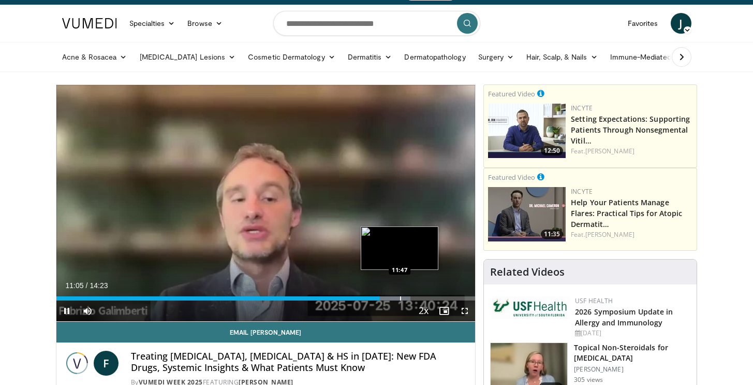
click at [400, 299] on div "Progress Bar" at bounding box center [387, 298] width 47 height 4
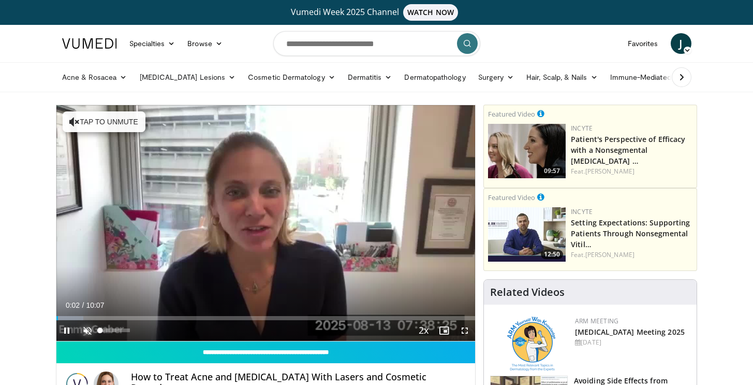
click at [82, 334] on span "Video Player" at bounding box center [87, 330] width 21 height 21
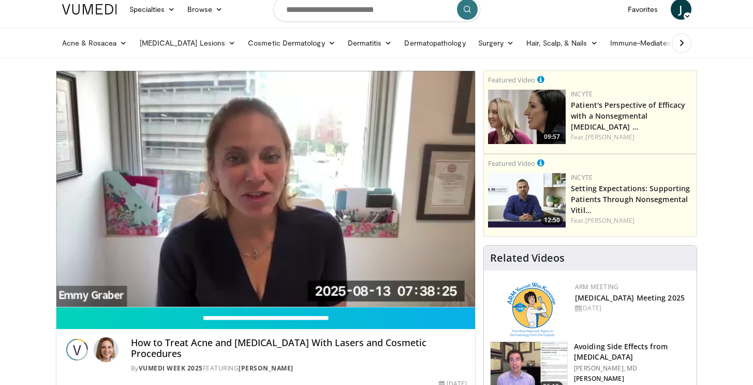
scroll to position [24, 0]
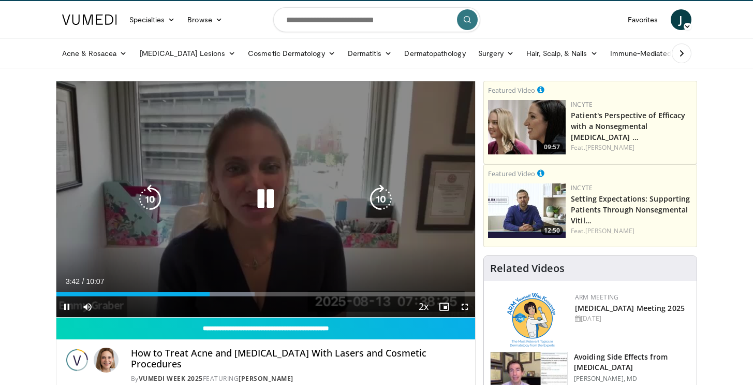
click at [265, 195] on icon "Video Player" at bounding box center [265, 198] width 29 height 29
click at [269, 200] on icon "Video Player" at bounding box center [265, 198] width 29 height 29
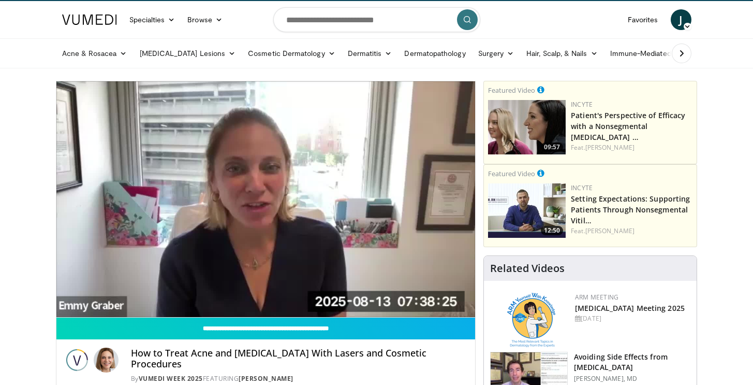
click at [267, 199] on div "10 seconds Tap to unmute" at bounding box center [265, 199] width 419 height 236
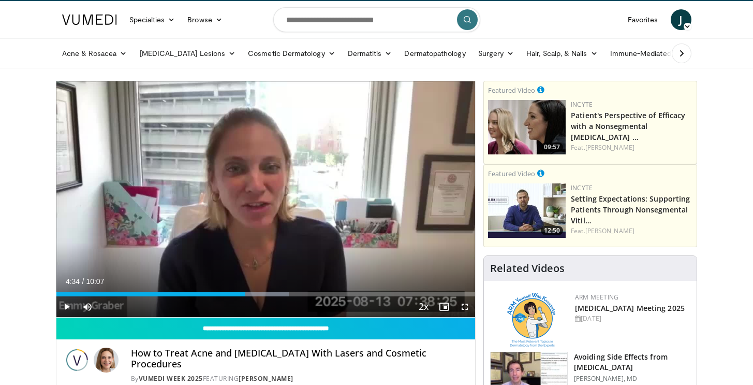
click at [263, 200] on div "10 seconds Tap to unmute" at bounding box center [265, 199] width 419 height 236
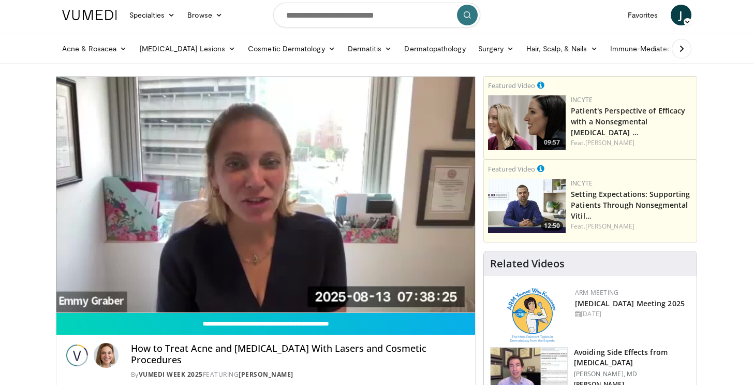
scroll to position [0, 0]
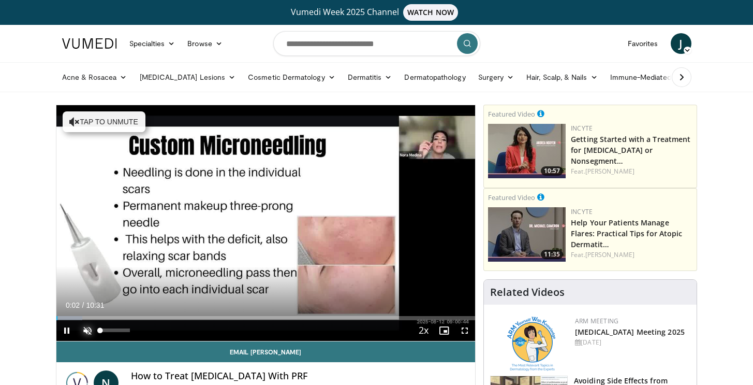
click at [86, 333] on span "Video Player" at bounding box center [87, 330] width 21 height 21
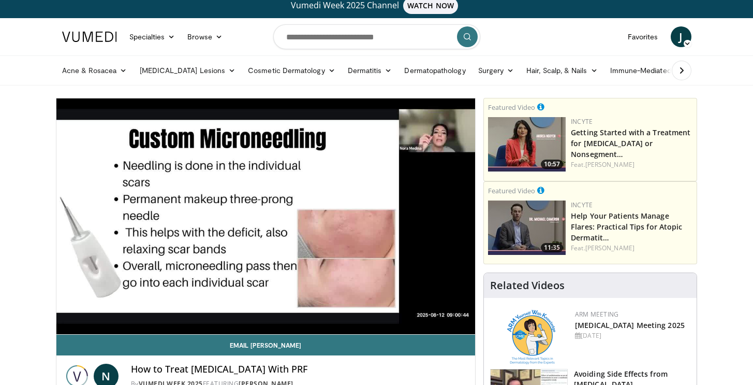
scroll to position [7, 0]
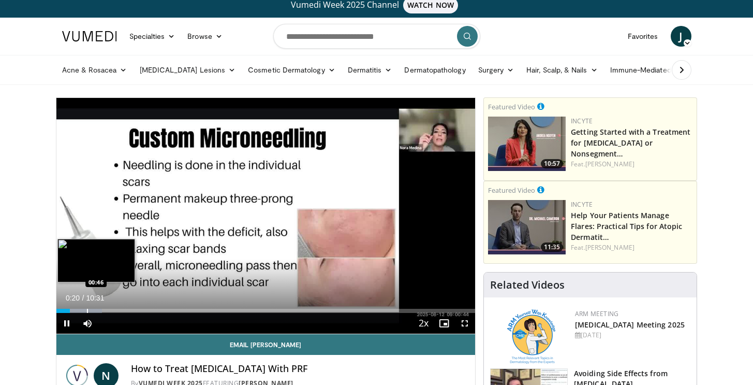
click at [86, 310] on div "Progress Bar" at bounding box center [79, 311] width 46 height 4
click at [109, 310] on div "Progress Bar" at bounding box center [115, 311] width 26 height 4
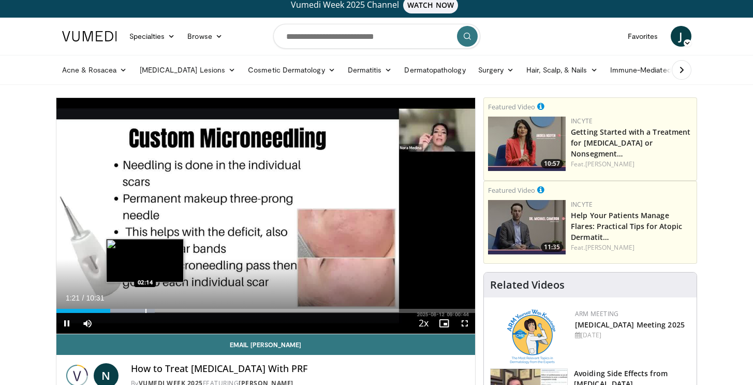
click at [145, 310] on div "Progress Bar" at bounding box center [145, 311] width 1 height 4
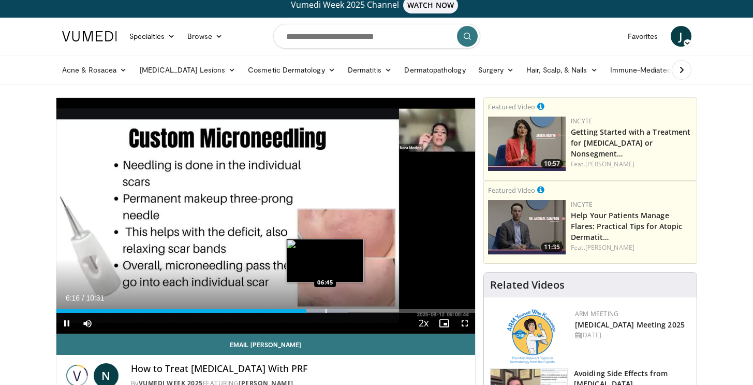
click at [326, 309] on div "Progress Bar" at bounding box center [326, 311] width 1 height 4
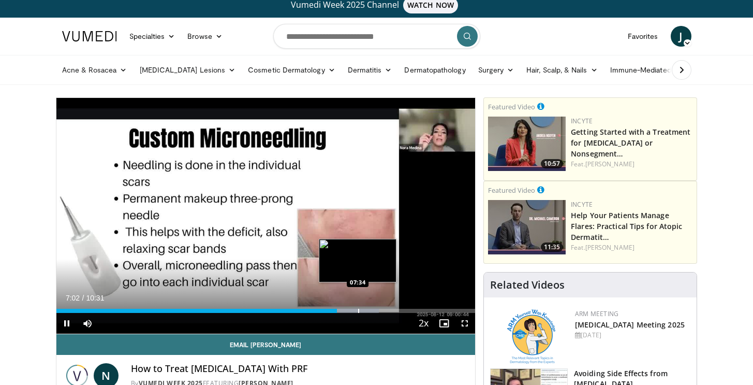
click at [358, 310] on div "Progress Bar" at bounding box center [347, 311] width 62 height 4
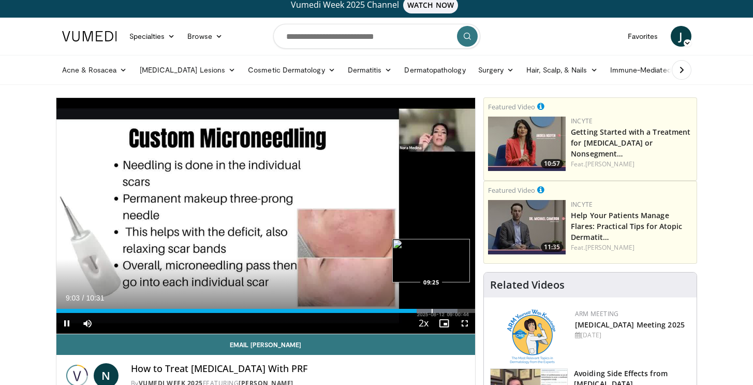
click at [431, 311] on div "Progress Bar" at bounding box center [427, 311] width 62 height 4
click at [445, 310] on div "Progress Bar" at bounding box center [443, 311] width 62 height 4
click at [461, 309] on div "Loaded : 100.00% 09:46 10:07" at bounding box center [265, 308] width 419 height 10
